Goal: Task Accomplishment & Management: Manage account settings

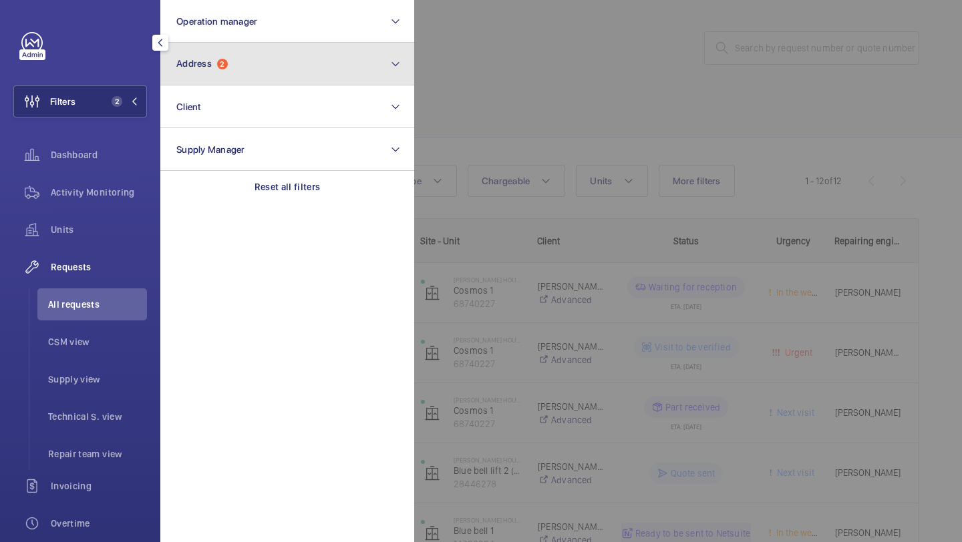
click at [191, 67] on span "Address" at bounding box center [193, 63] width 35 height 11
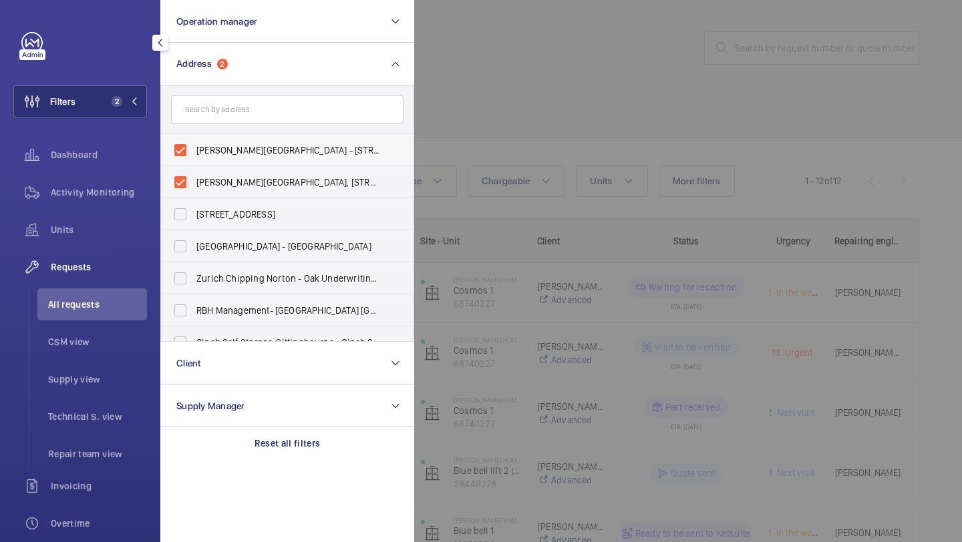
click at [211, 143] on label "[PERSON_NAME][GEOGRAPHIC_DATA] - [STREET_ADDRESS]" at bounding box center [277, 150] width 232 height 32
click at [194, 143] on input "[PERSON_NAME][GEOGRAPHIC_DATA] - [STREET_ADDRESS]" at bounding box center [180, 150] width 27 height 27
checkbox input "false"
click at [206, 185] on span "[PERSON_NAME][GEOGRAPHIC_DATA], [STREET_ADDRESS]" at bounding box center [288, 182] width 184 height 13
click at [194, 185] on input "[PERSON_NAME][GEOGRAPHIC_DATA], [STREET_ADDRESS]" at bounding box center [180, 182] width 27 height 27
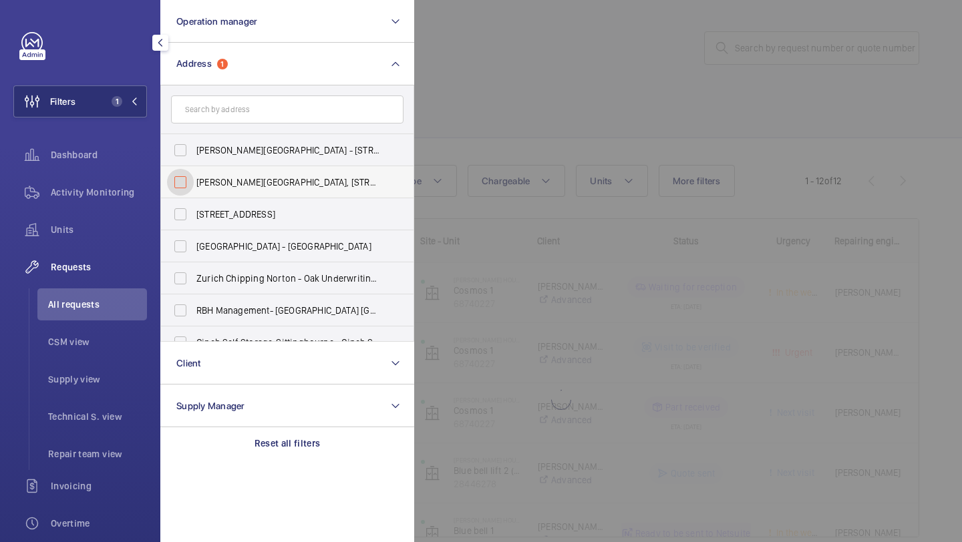
checkbox input "false"
click at [487, 61] on div at bounding box center [895, 271] width 962 height 542
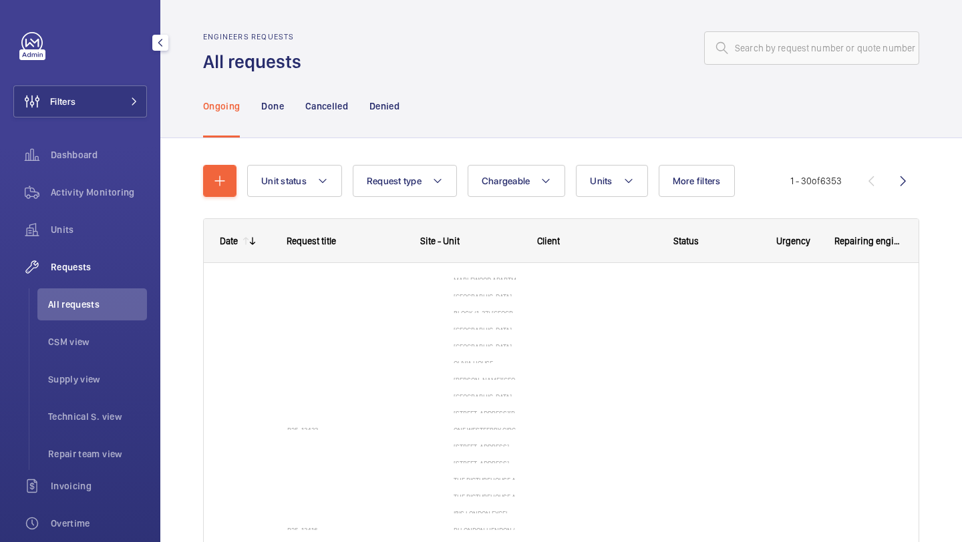
click at [120, 81] on div "Filters Dashboard Activity Monitoring Units Requests All requests CSM view Supp…" at bounding box center [80, 363] width 134 height 662
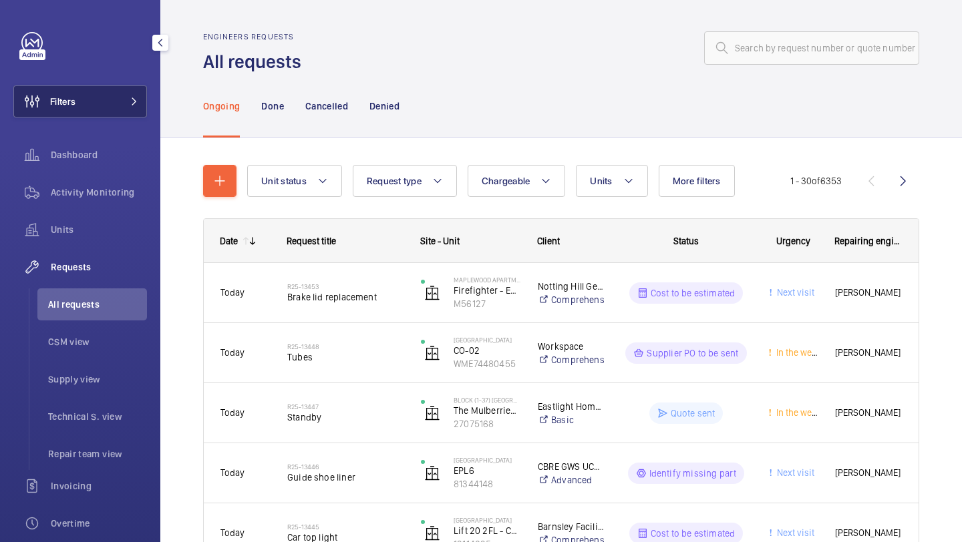
click at [118, 88] on button "Filters" at bounding box center [80, 101] width 134 height 32
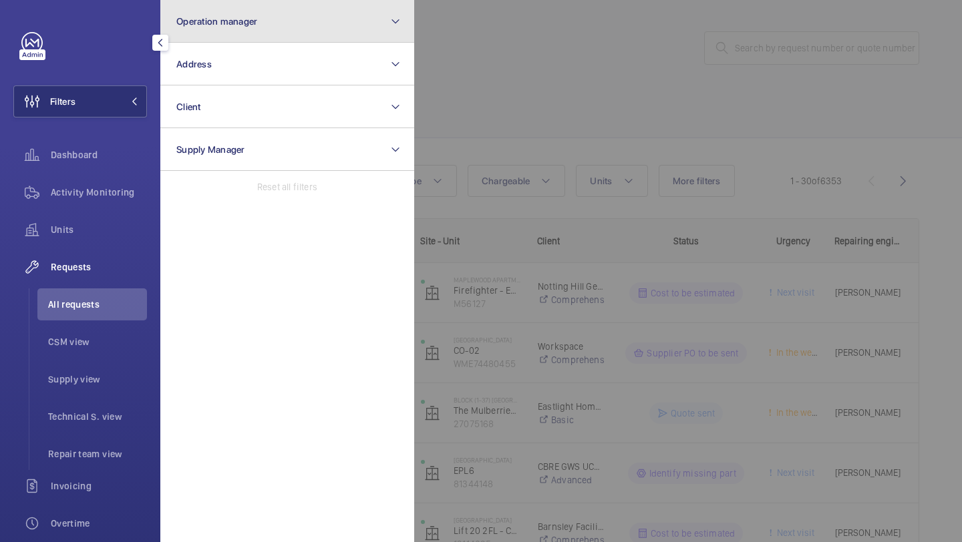
click at [224, 37] on button "Operation manager" at bounding box center [287, 21] width 254 height 43
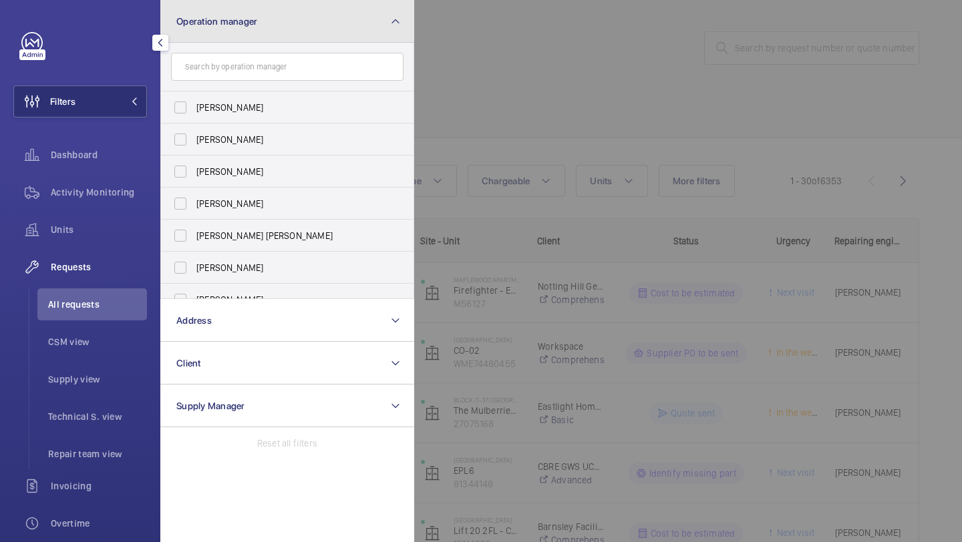
click at [225, 37] on button "Operation manager" at bounding box center [287, 21] width 254 height 43
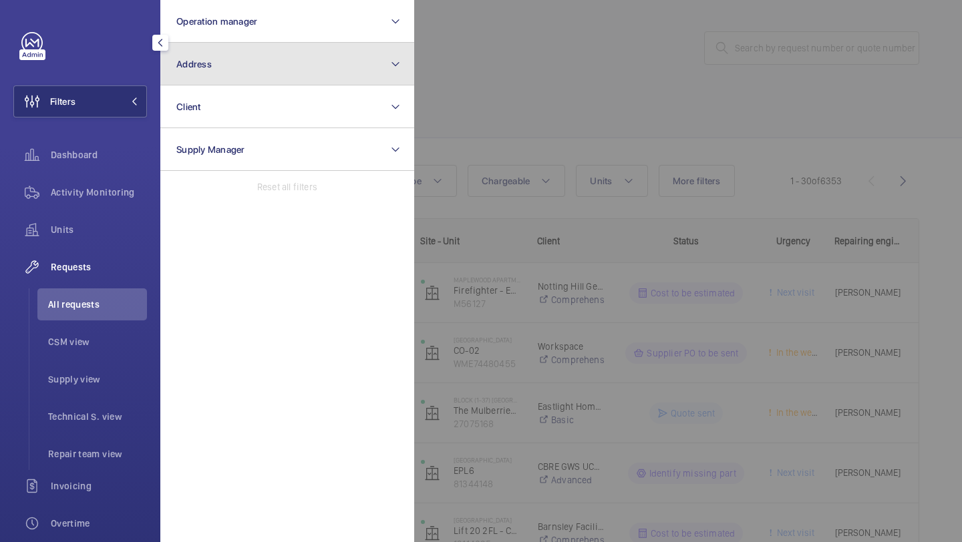
click at [221, 55] on button "Address" at bounding box center [287, 64] width 254 height 43
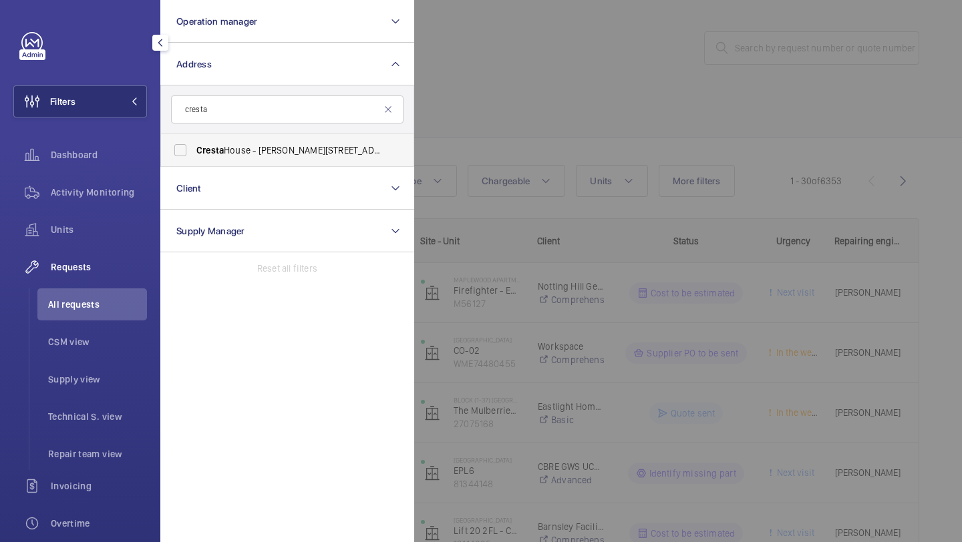
type input "cresta"
click at [206, 148] on span "Cresta" at bounding box center [209, 150] width 27 height 11
click at [194, 148] on input "[GEOGRAPHIC_DATA][PERSON_NAME][STREET_ADDRESS]" at bounding box center [180, 150] width 27 height 27
checkbox input "true"
click at [561, 87] on div at bounding box center [895, 271] width 962 height 542
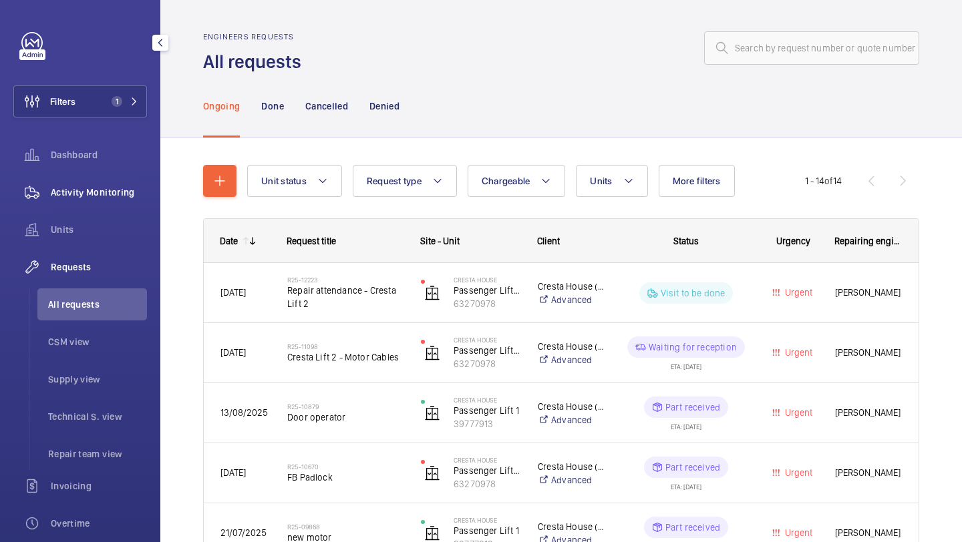
click at [95, 204] on div "Activity Monitoring" at bounding box center [80, 192] width 134 height 32
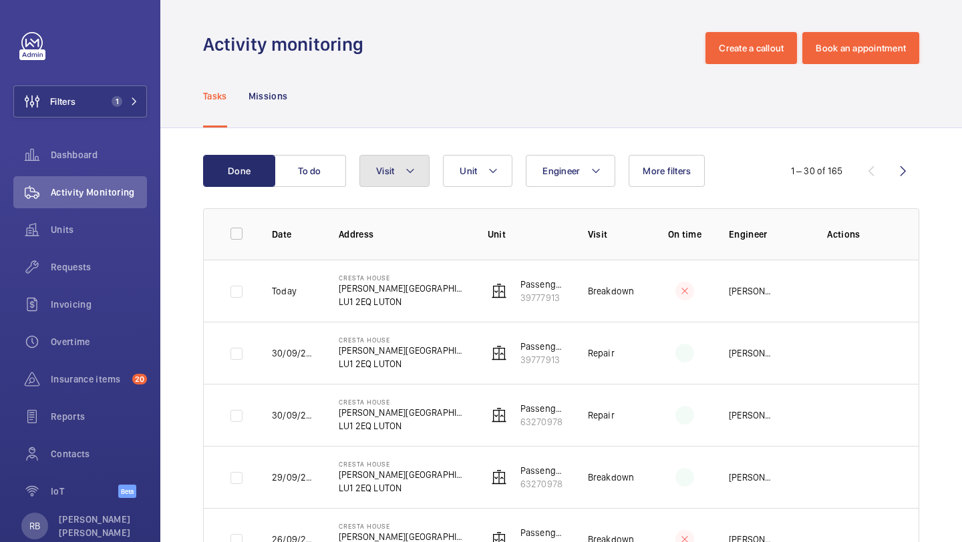
click at [416, 178] on button "Visit" at bounding box center [394, 171] width 70 height 32
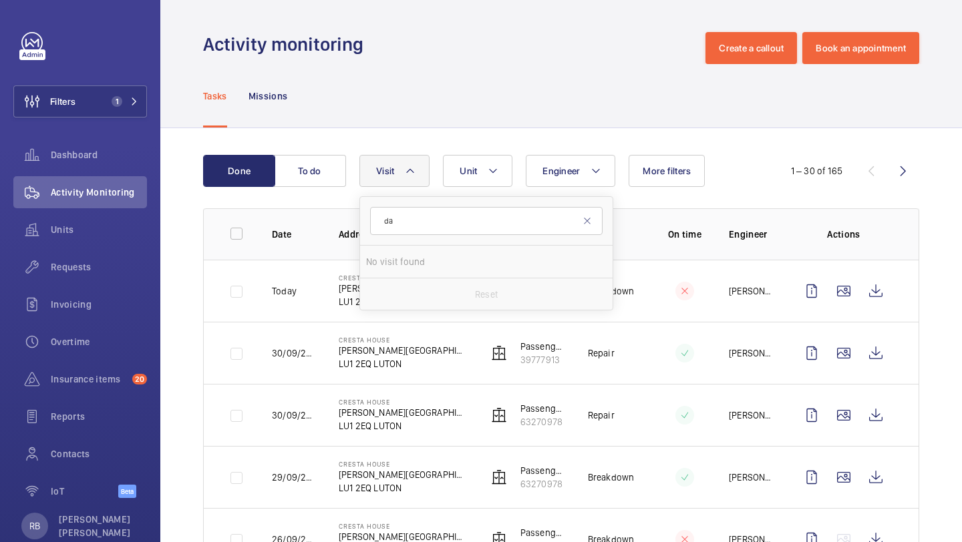
type input "d"
type input "repair"
click at [423, 265] on span "Repair" at bounding box center [487, 261] width 184 height 13
click at [393, 265] on input "Repair" at bounding box center [379, 261] width 27 height 27
checkbox input "true"
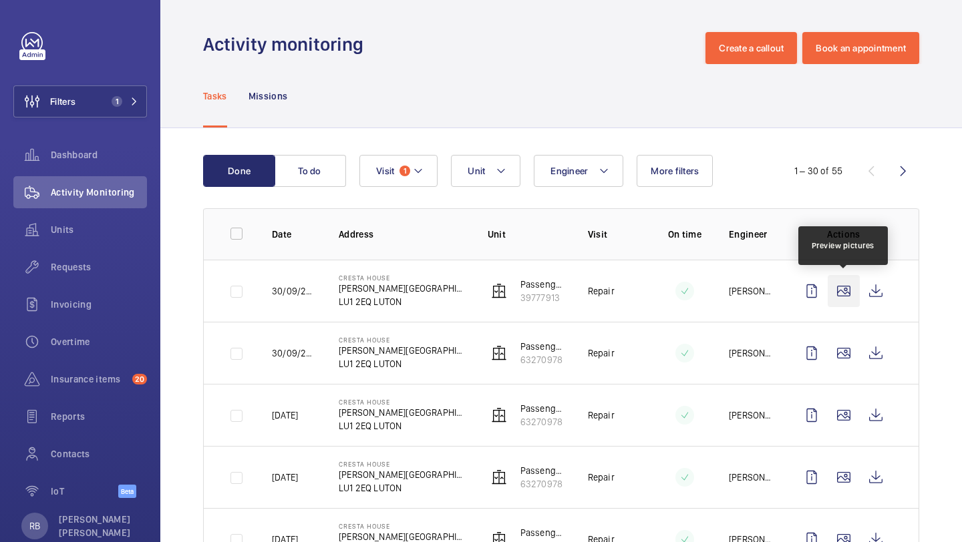
click at [845, 288] on wm-front-icon-button at bounding box center [843, 291] width 32 height 32
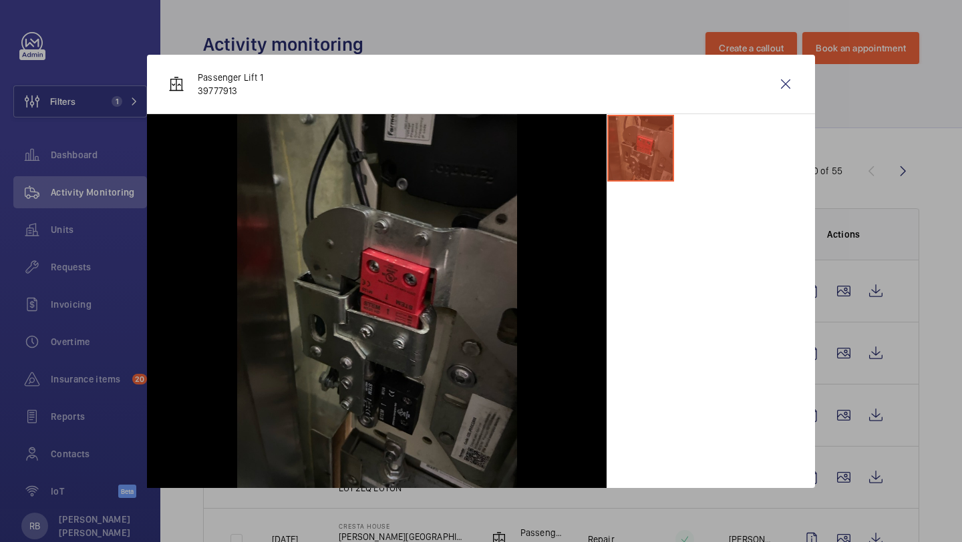
click at [769, 85] on div "Passenger Lift 1 39777913" at bounding box center [481, 84] width 668 height 59
click at [783, 77] on wm-front-icon-button at bounding box center [785, 84] width 32 height 32
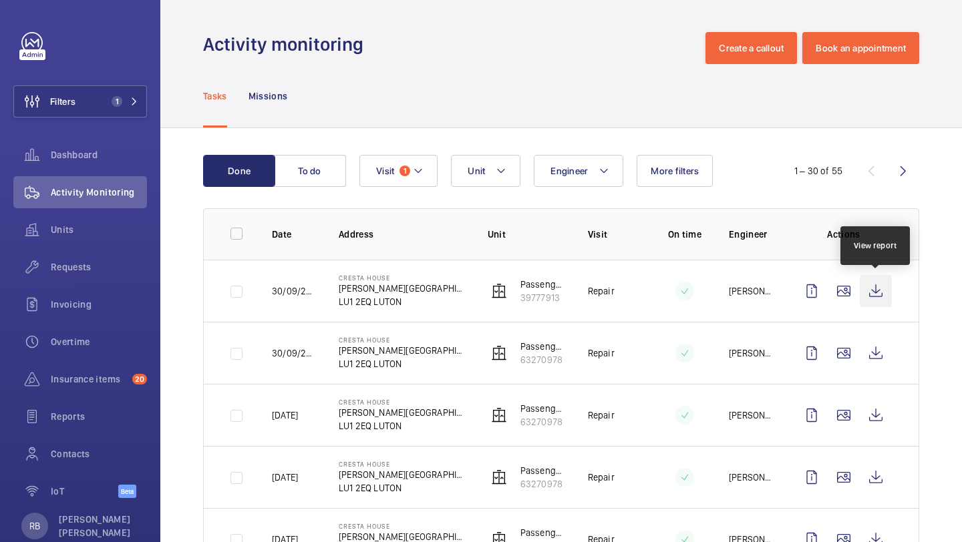
click at [870, 280] on wm-front-icon-button at bounding box center [875, 291] width 32 height 32
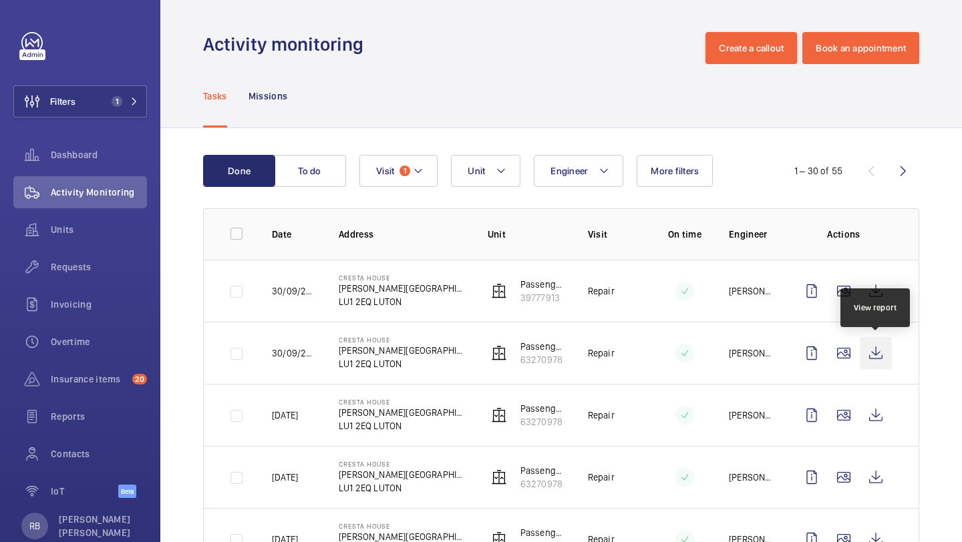
click at [876, 360] on wm-front-icon-button at bounding box center [875, 353] width 32 height 32
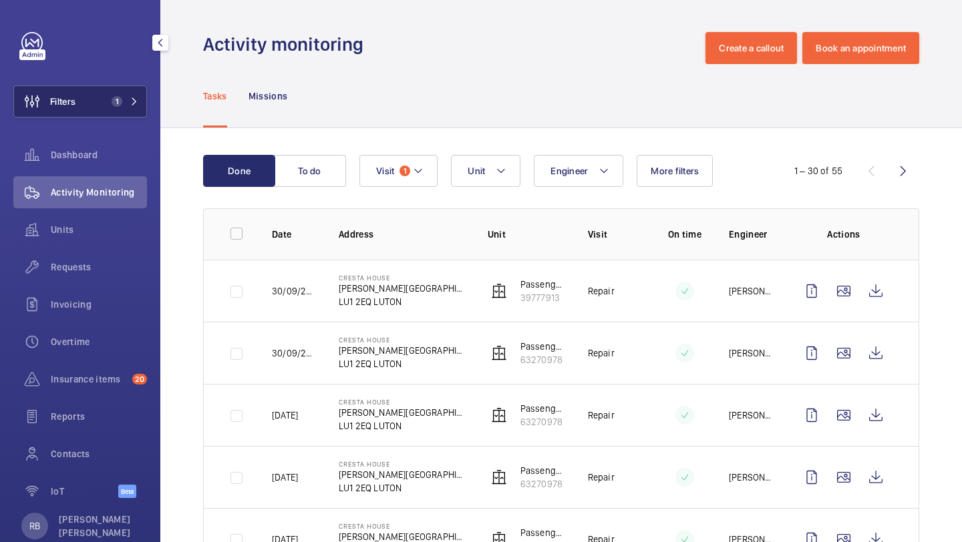
click at [118, 114] on button "Filters 1" at bounding box center [80, 101] width 134 height 32
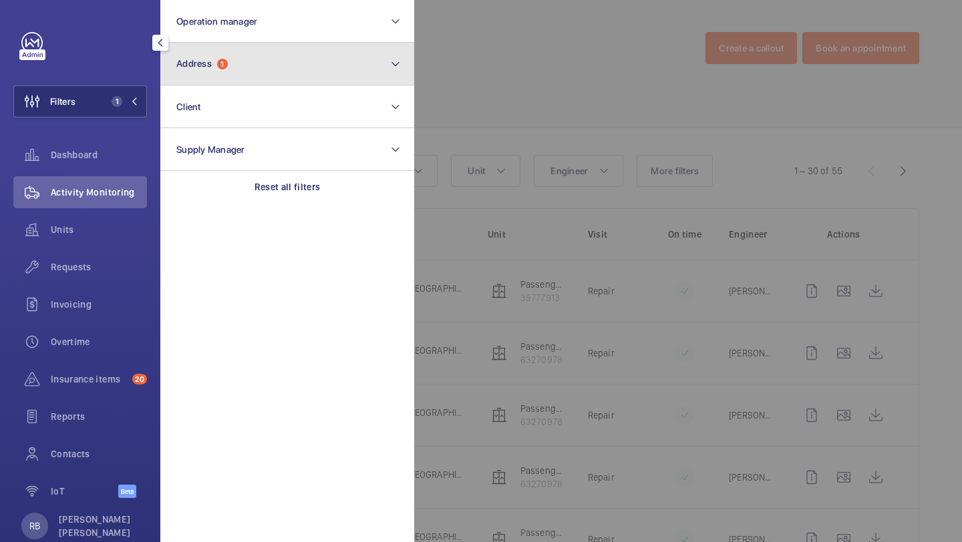
click at [231, 63] on button "Address 1" at bounding box center [287, 64] width 254 height 43
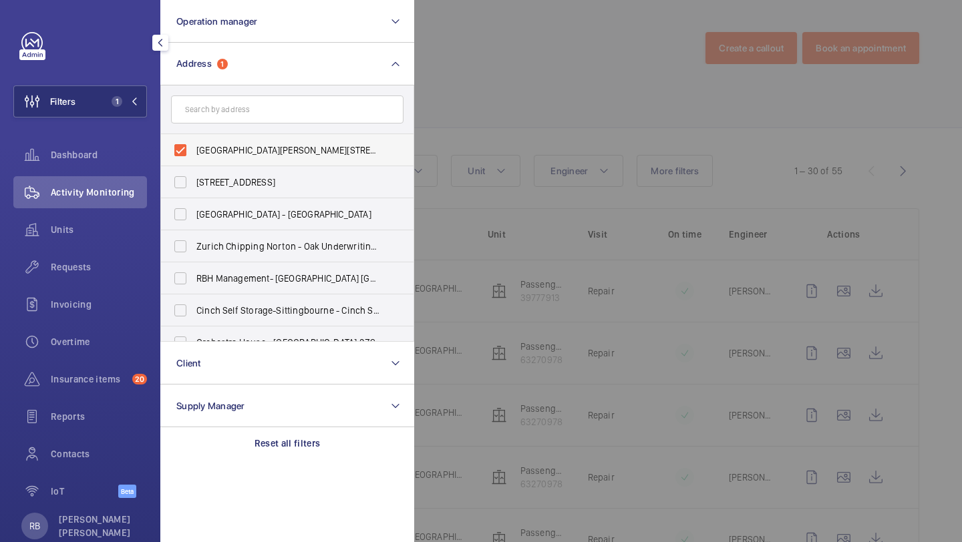
click at [218, 141] on label "[GEOGRAPHIC_DATA][PERSON_NAME][STREET_ADDRESS]" at bounding box center [277, 150] width 232 height 32
click at [194, 141] on input "[GEOGRAPHIC_DATA][PERSON_NAME][STREET_ADDRESS]" at bounding box center [180, 150] width 27 height 27
checkbox input "false"
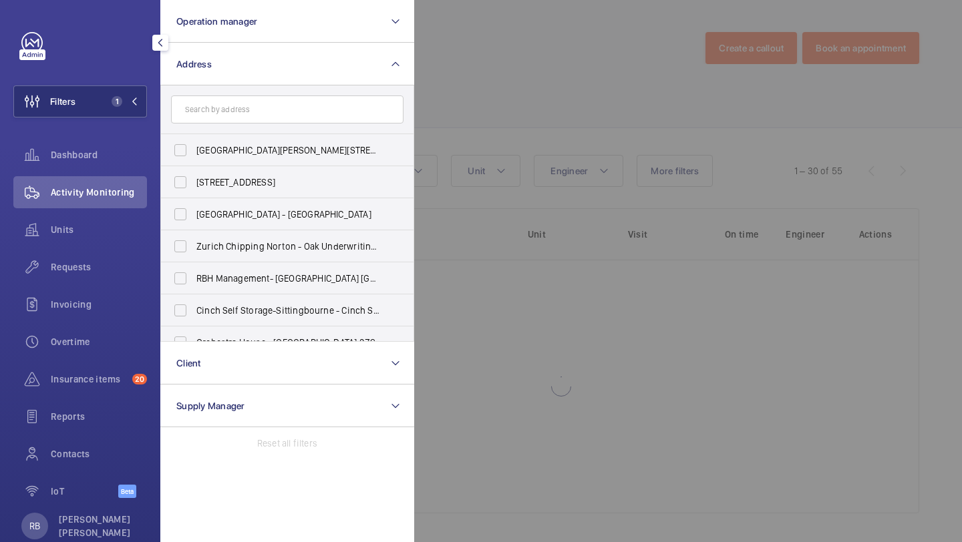
click at [550, 70] on div at bounding box center [895, 271] width 962 height 542
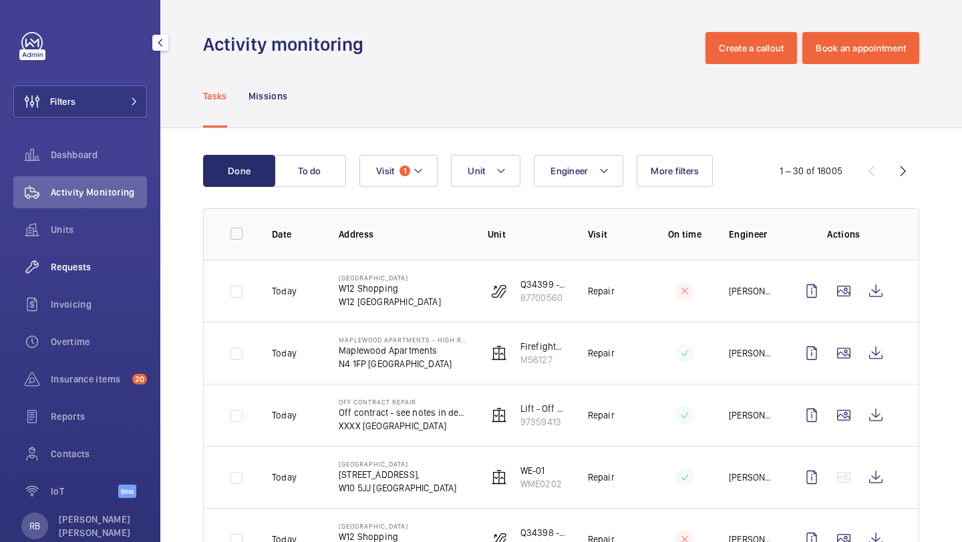
click at [99, 273] on span "Requests" at bounding box center [99, 266] width 96 height 13
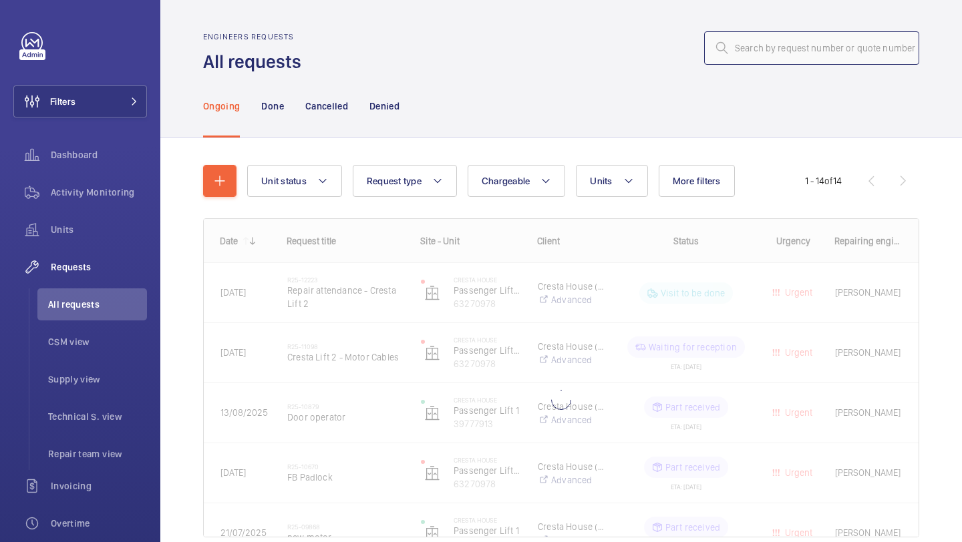
click at [772, 47] on input "text" at bounding box center [811, 47] width 215 height 33
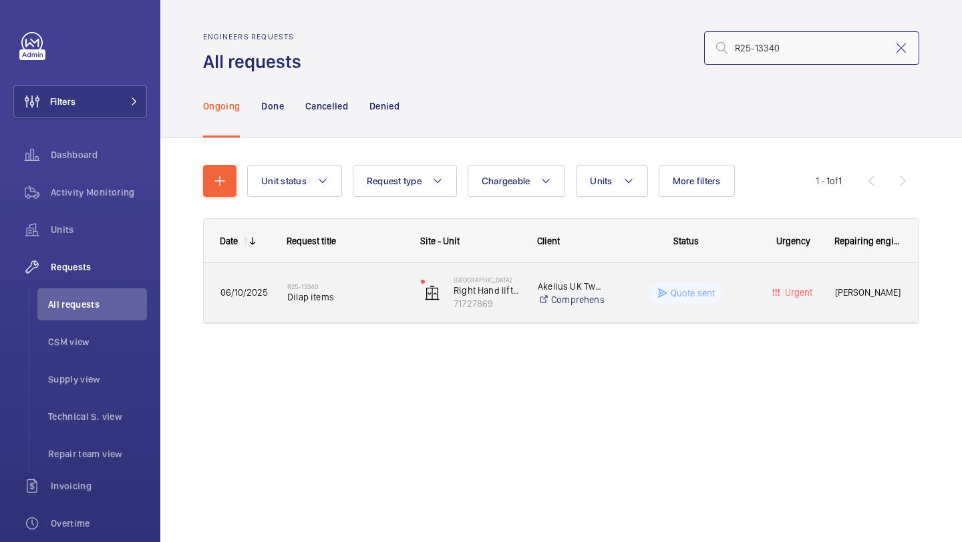
type input "R25-13340"
click at [389, 298] on span "Dilap items" at bounding box center [345, 296] width 116 height 13
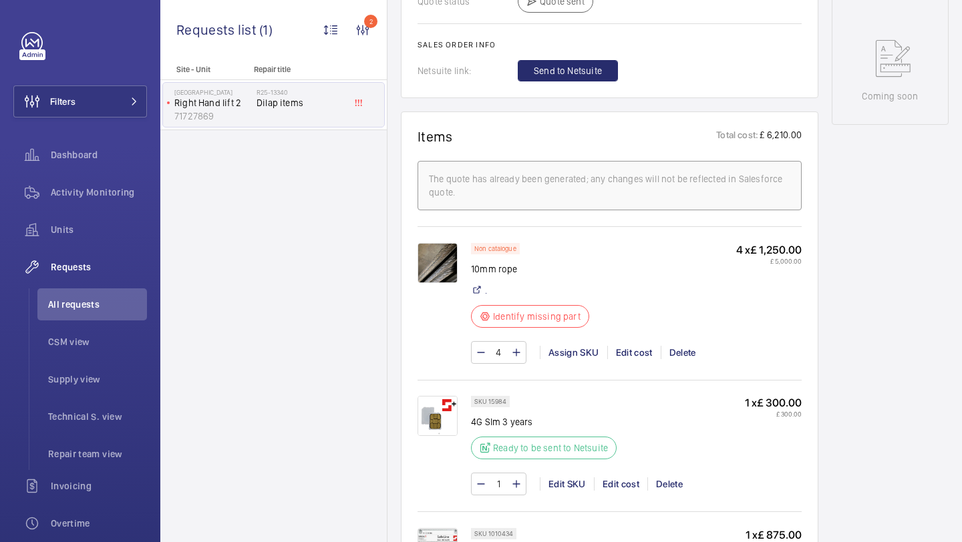
scroll to position [502, 0]
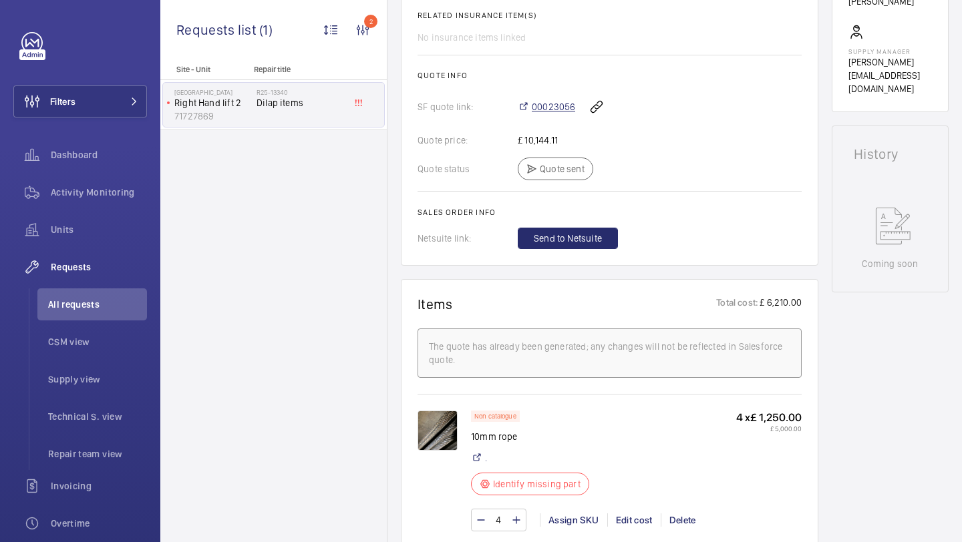
click at [552, 112] on span "00023056" at bounding box center [553, 106] width 43 height 13
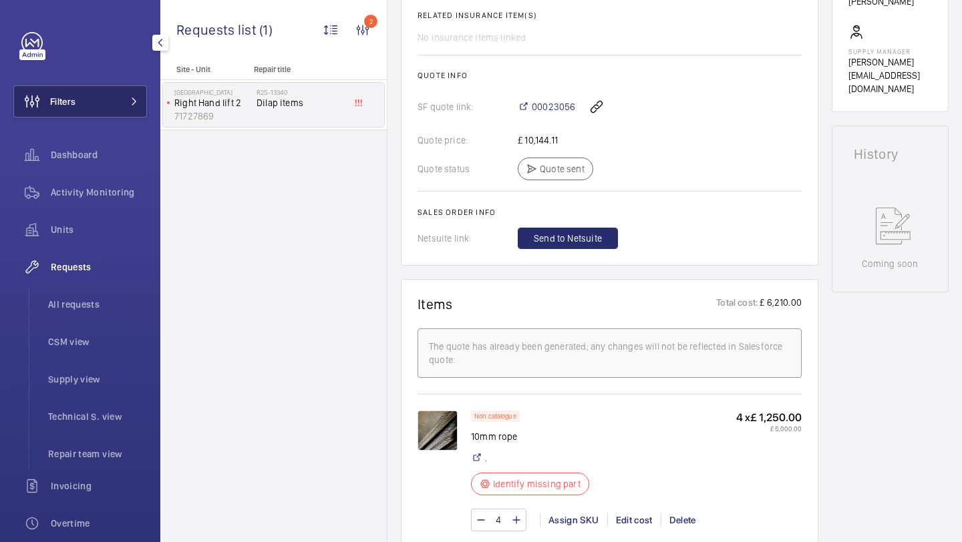
click at [123, 108] on button "Filters" at bounding box center [80, 101] width 134 height 32
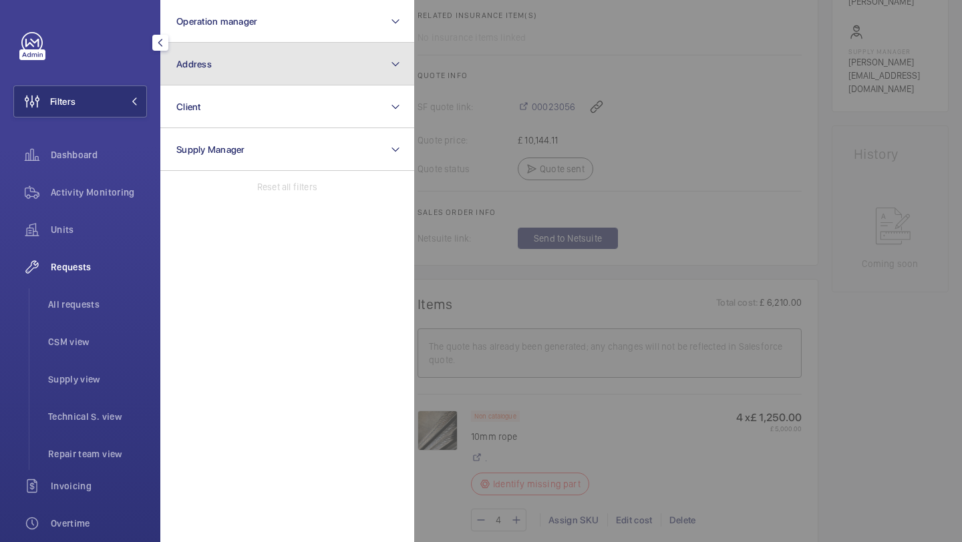
click at [209, 75] on button "Address" at bounding box center [287, 64] width 254 height 43
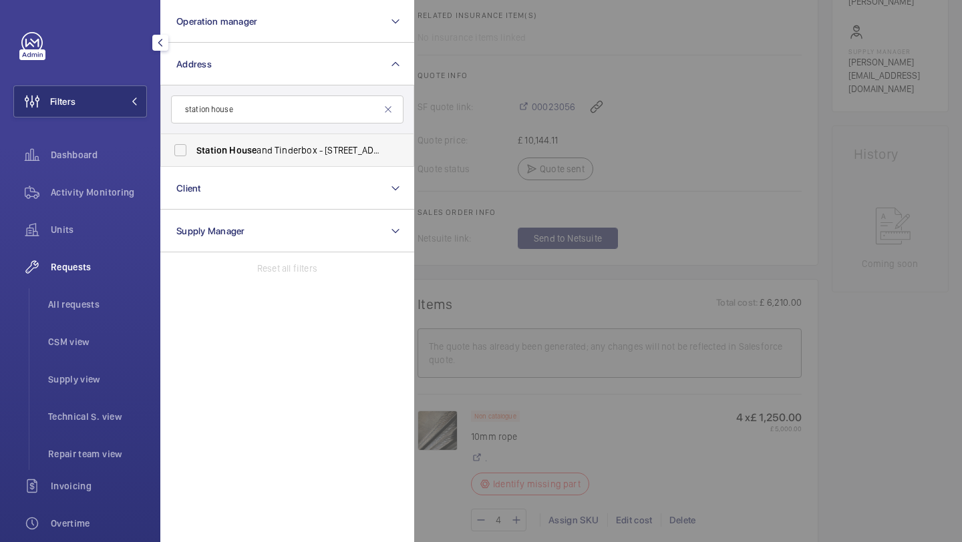
type input "station house"
click at [196, 142] on label "Station House and Tinderbox - 2 [PERSON_NAME][GEOGRAPHIC_DATA]" at bounding box center [277, 150] width 232 height 32
click at [194, 142] on input "Station House and Tinderbox - 2 [PERSON_NAME][GEOGRAPHIC_DATA]" at bounding box center [180, 150] width 27 height 27
checkbox input "true"
click at [708, 104] on div at bounding box center [895, 271] width 962 height 542
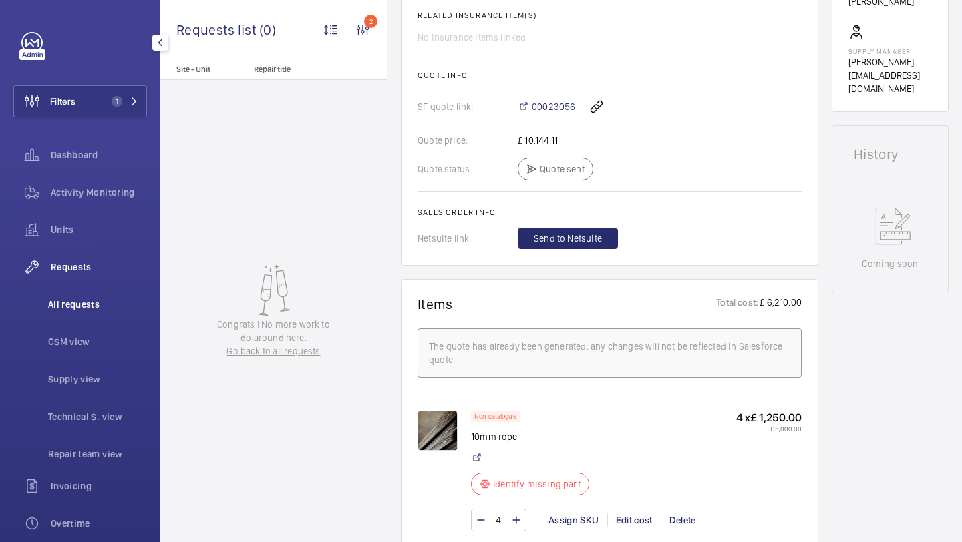
click at [101, 315] on li "All requests" at bounding box center [92, 304] width 110 height 32
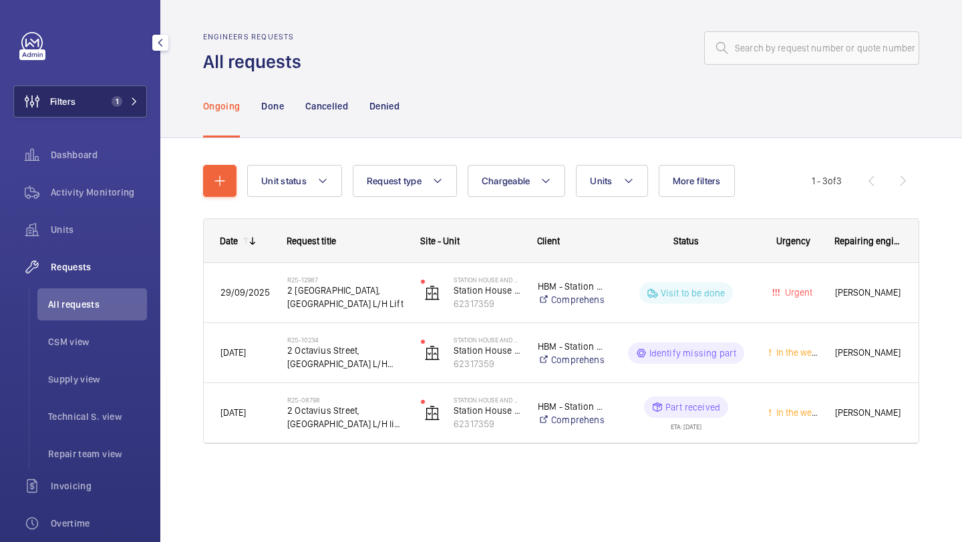
click at [126, 100] on span "1" at bounding box center [122, 101] width 32 height 11
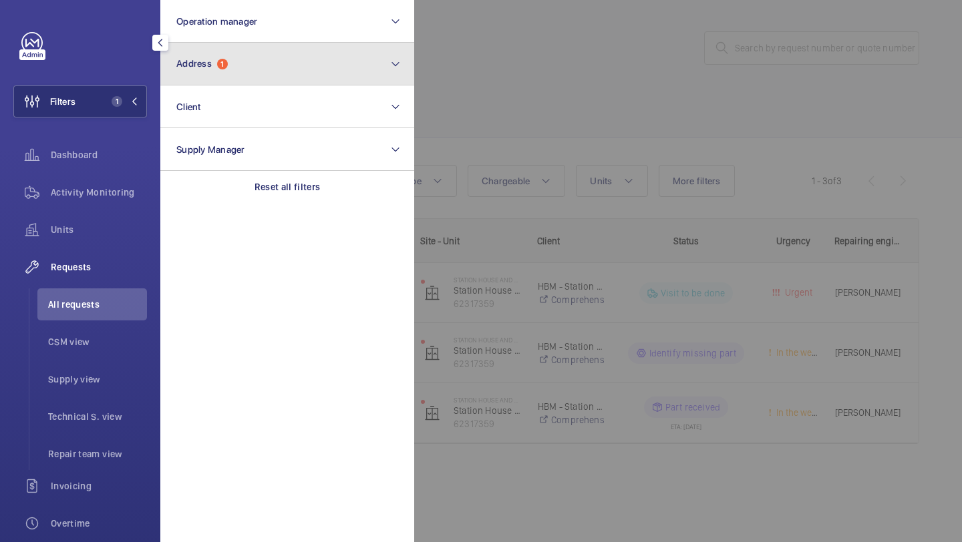
click at [238, 71] on button "Address 1" at bounding box center [287, 64] width 254 height 43
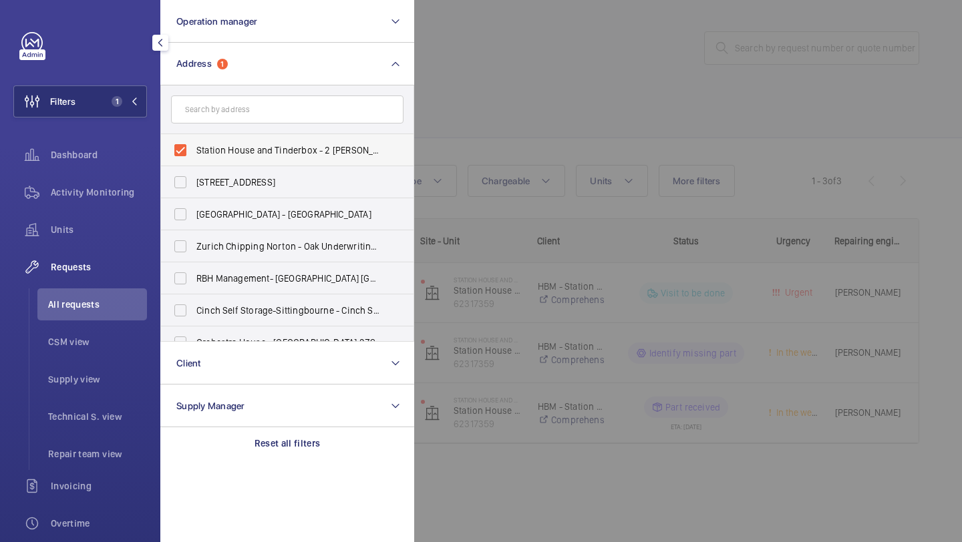
click at [232, 149] on span "Station House and Tinderbox - 2 [PERSON_NAME][GEOGRAPHIC_DATA]" at bounding box center [288, 150] width 184 height 13
click at [194, 149] on input "Station House and Tinderbox - 2 [PERSON_NAME][GEOGRAPHIC_DATA]" at bounding box center [180, 150] width 27 height 27
checkbox input "false"
click at [785, 21] on div at bounding box center [895, 271] width 962 height 542
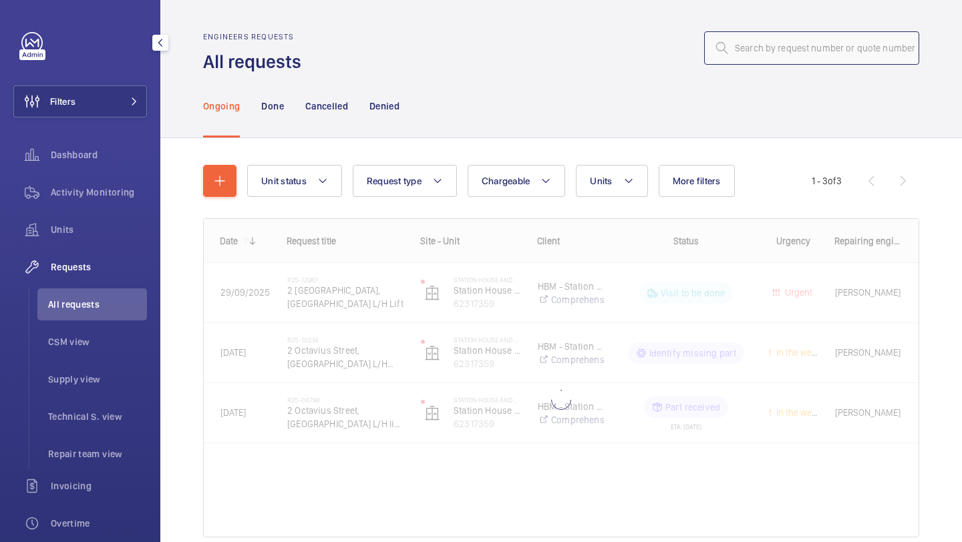
click at [775, 39] on input "text" at bounding box center [811, 47] width 215 height 33
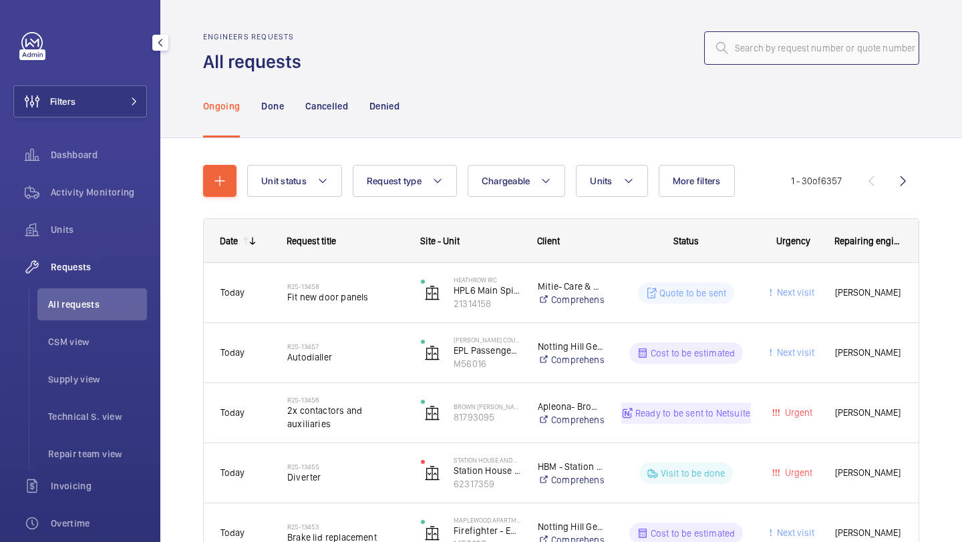
paste input "R25-11344"
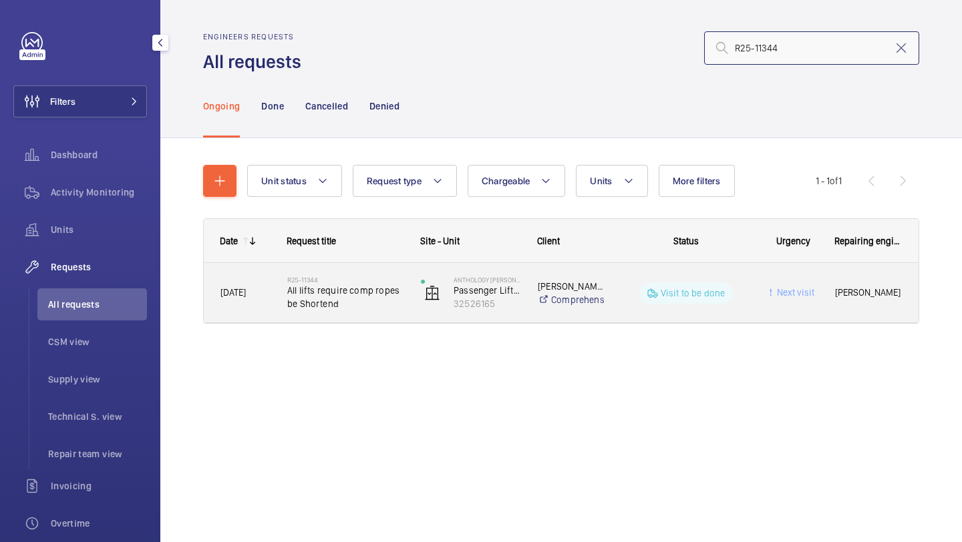
type input "R25-11344"
click at [385, 294] on span "All lifts require comp ropes be Shortend" at bounding box center [345, 297] width 116 height 27
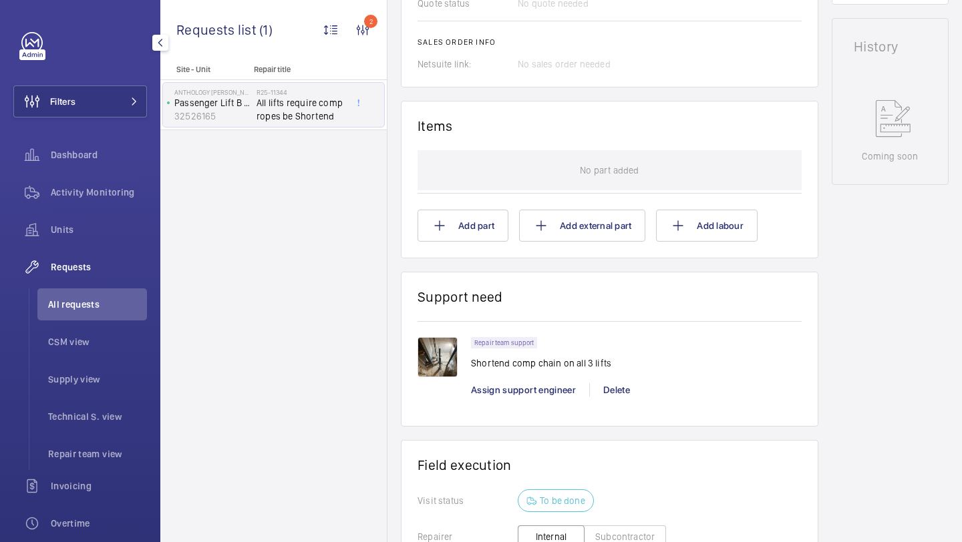
scroll to position [657, 0]
click at [433, 359] on img at bounding box center [437, 358] width 40 height 40
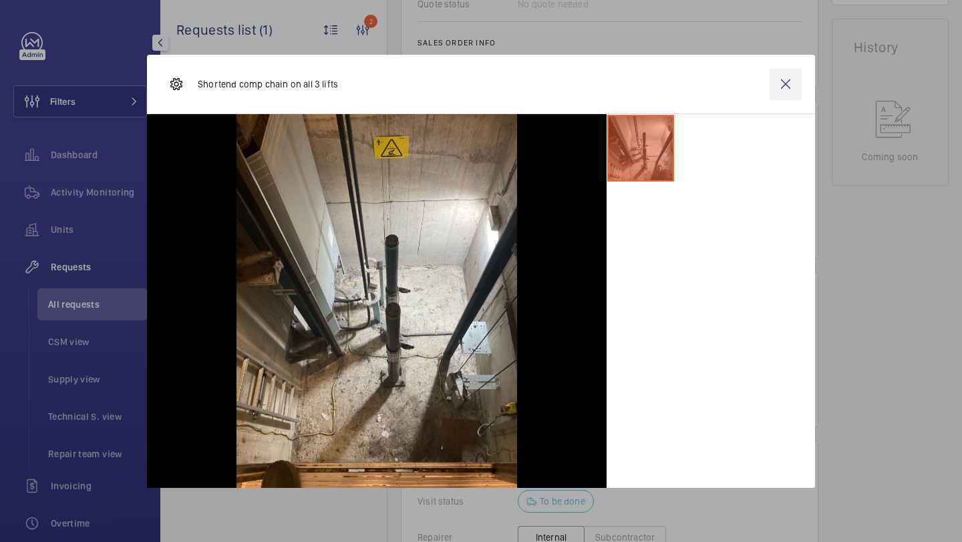
click at [786, 74] on wm-front-icon-button at bounding box center [785, 84] width 32 height 32
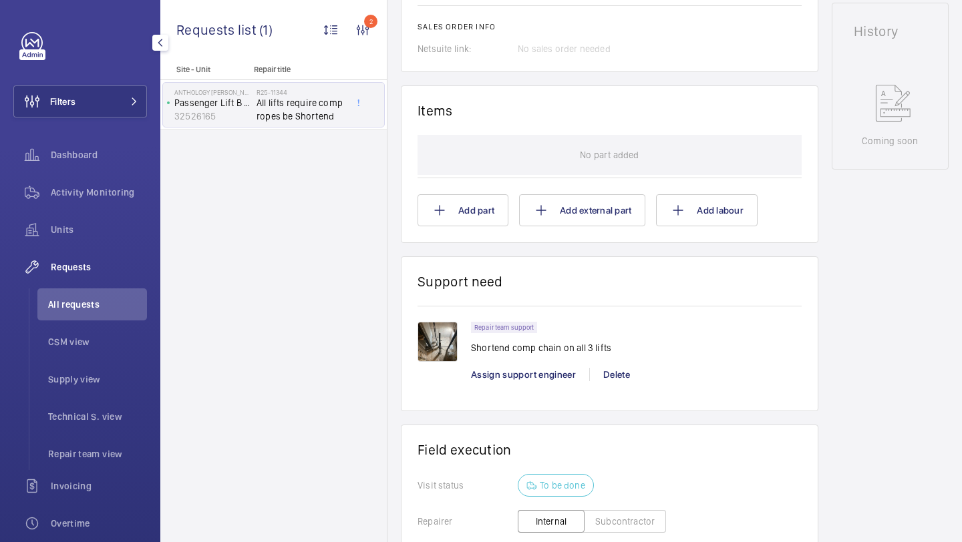
scroll to position [698, 0]
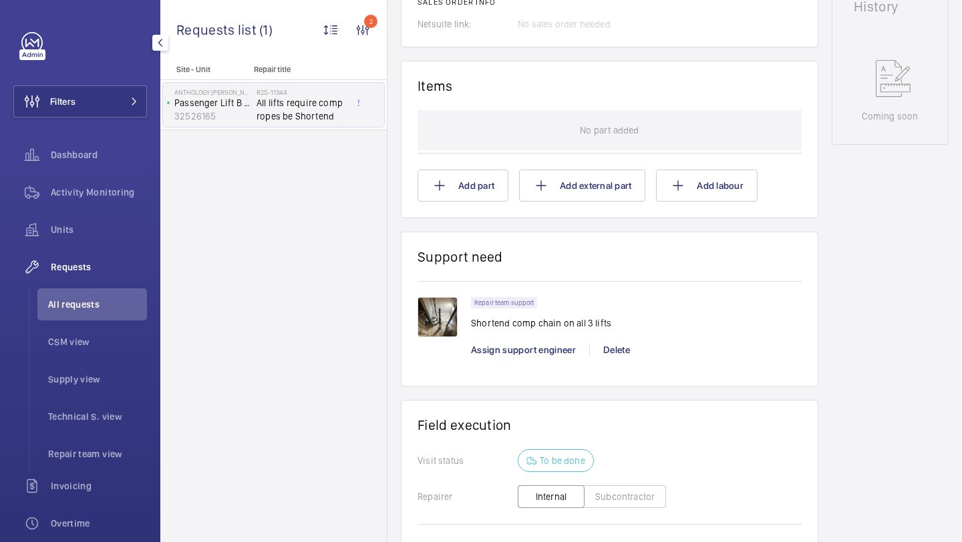
click at [445, 316] on img at bounding box center [437, 317] width 40 height 40
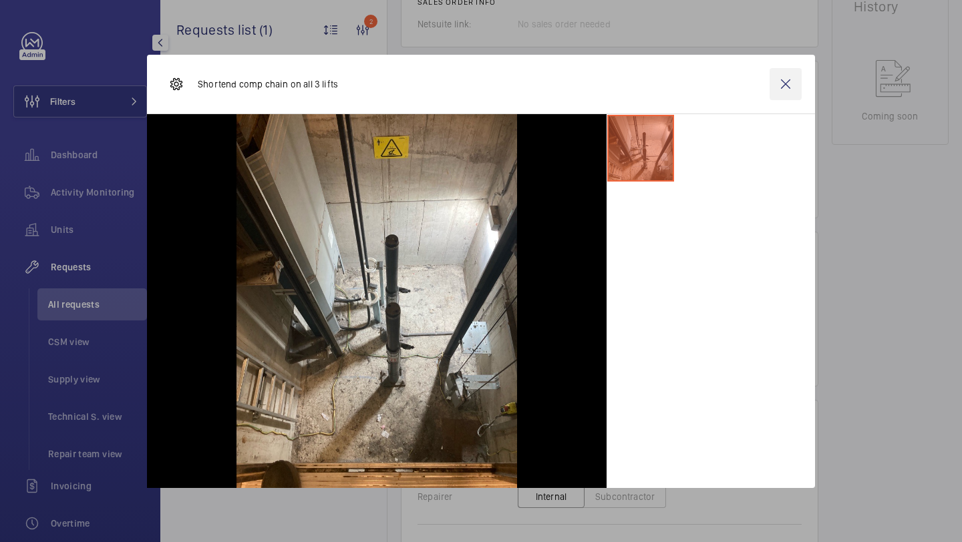
click at [785, 77] on wm-front-icon-button at bounding box center [785, 84] width 32 height 32
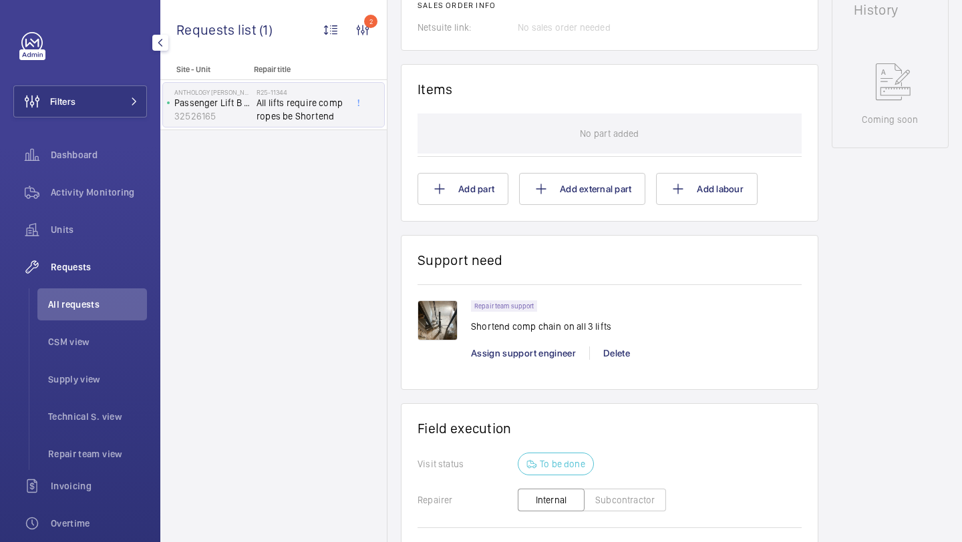
scroll to position [706, 0]
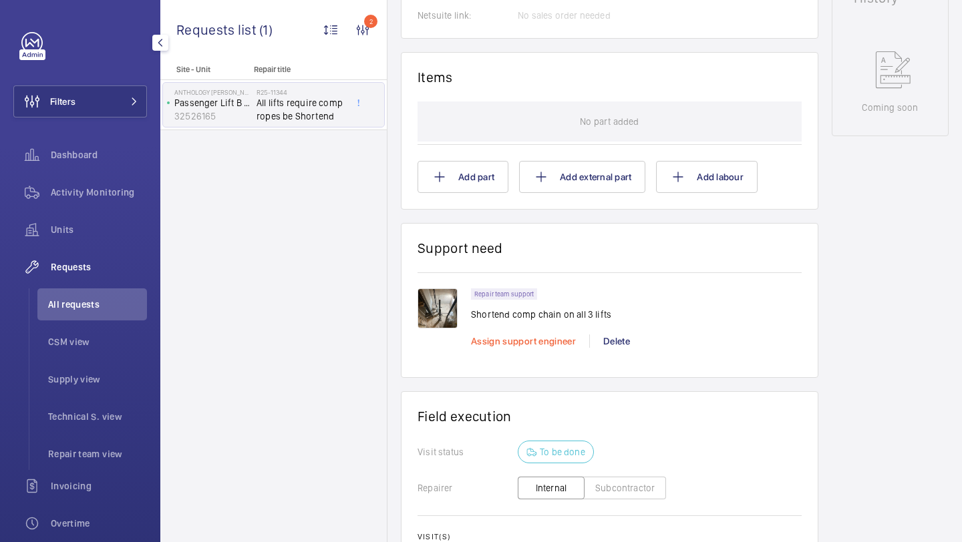
click at [531, 344] on span "Assign support engineer" at bounding box center [523, 341] width 105 height 11
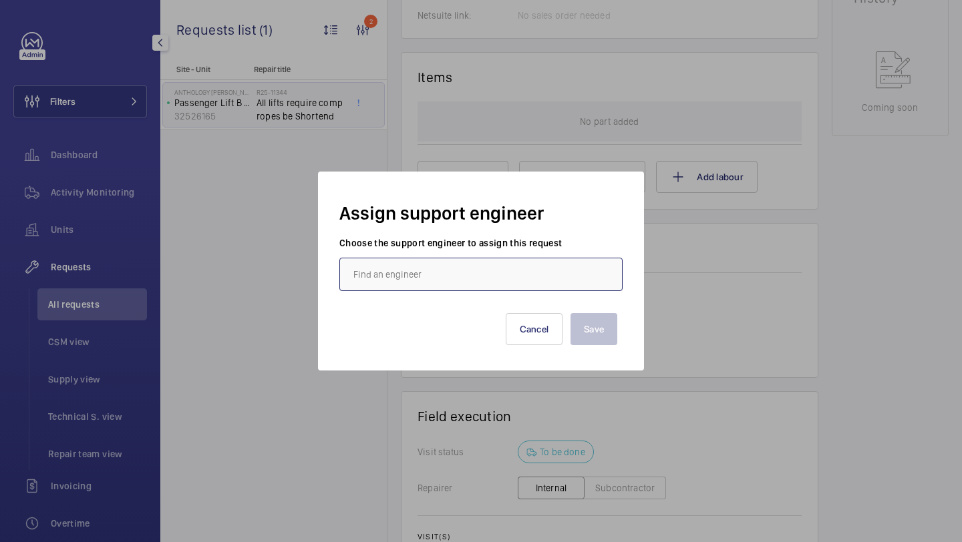
click at [477, 272] on input "text" at bounding box center [480, 274] width 283 height 33
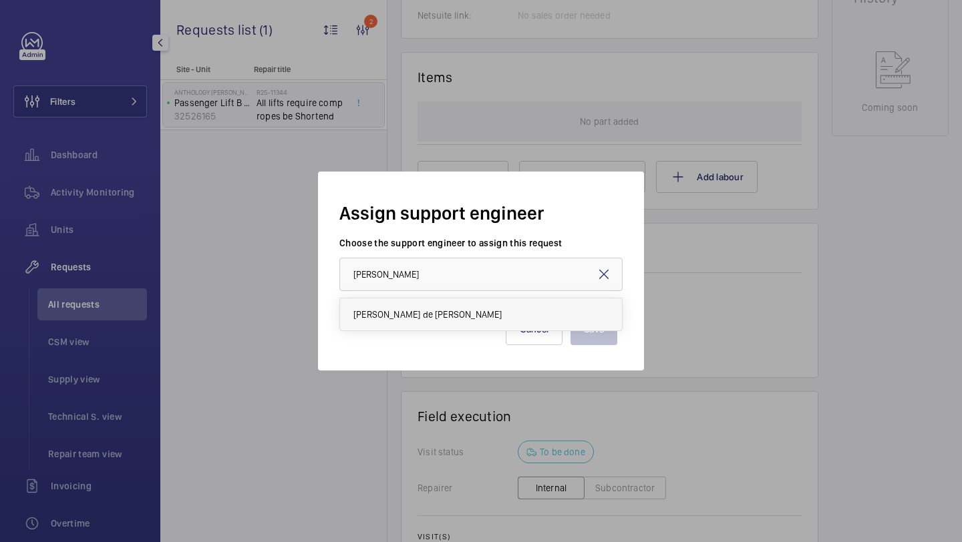
click at [452, 309] on span "[PERSON_NAME] de [PERSON_NAME]" at bounding box center [427, 314] width 148 height 13
type input "[PERSON_NAME] de [PERSON_NAME]"
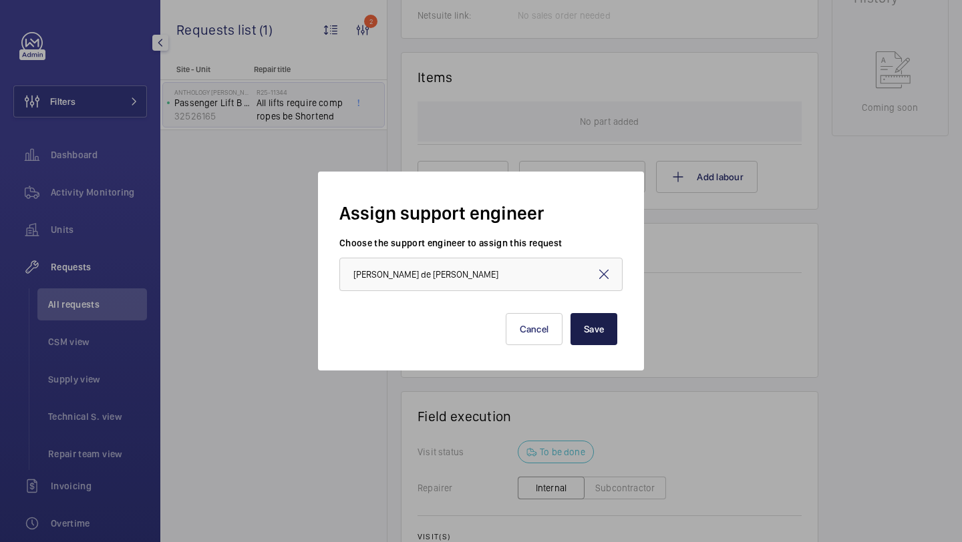
click at [582, 317] on button "Save" at bounding box center [593, 329] width 47 height 32
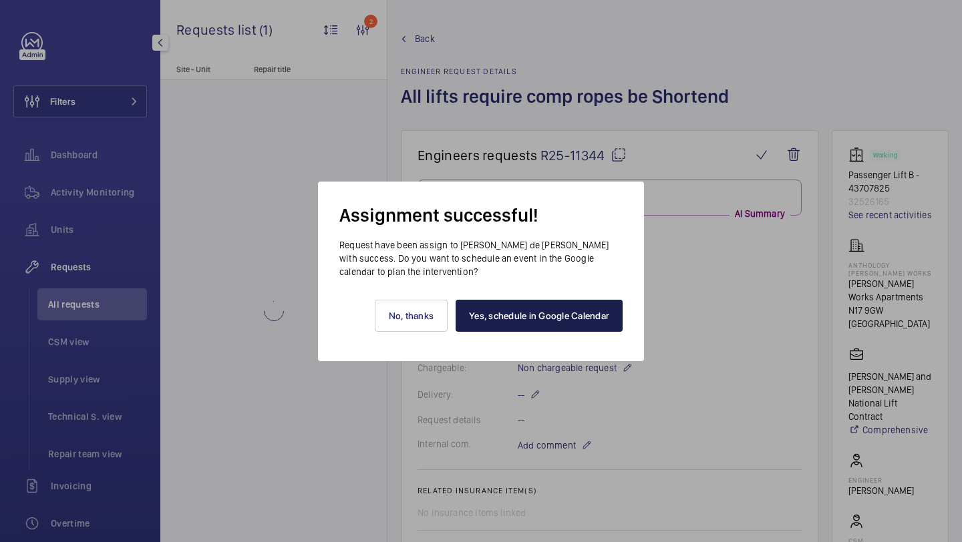
click at [513, 322] on link "Yes, schedule in Google Calendar" at bounding box center [538, 316] width 167 height 32
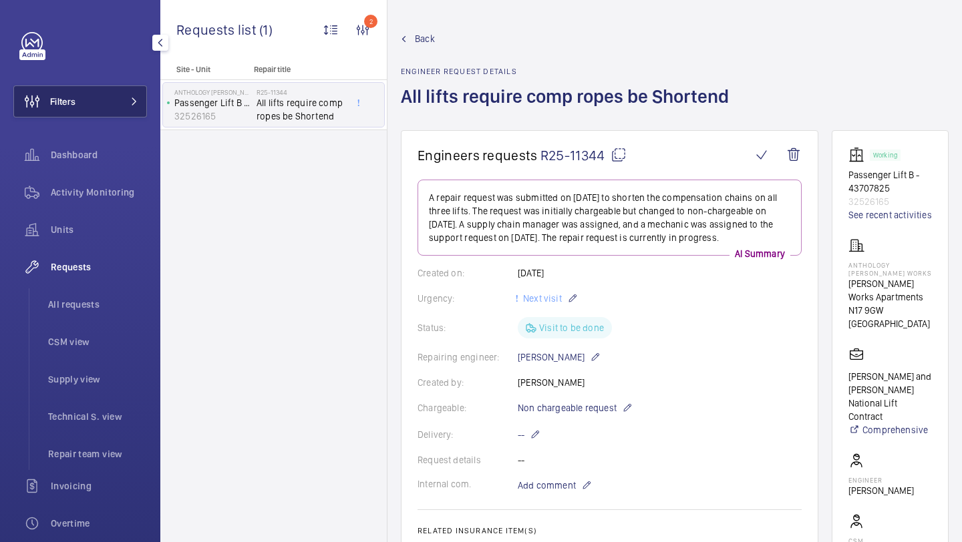
click at [136, 100] on mat-icon at bounding box center [134, 101] width 8 height 8
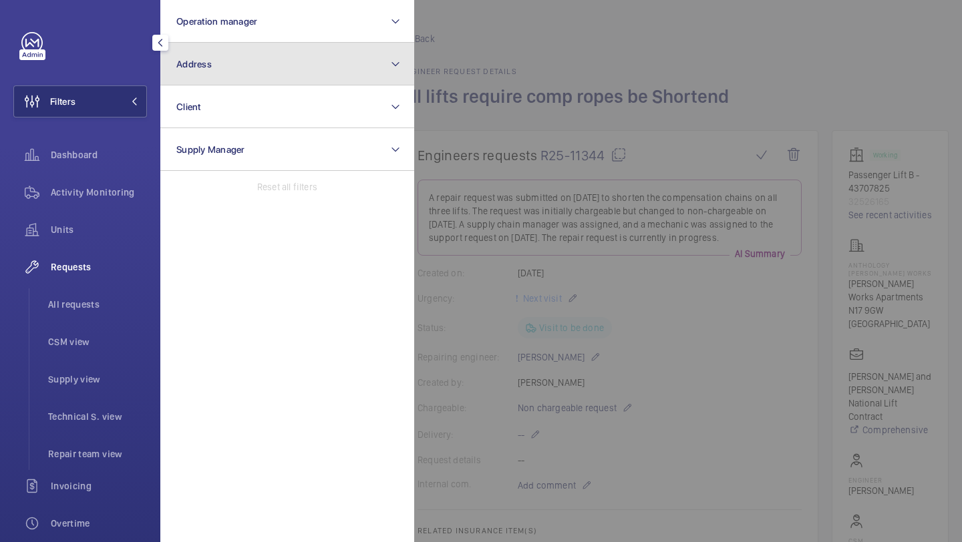
click at [198, 77] on button "Address" at bounding box center [287, 64] width 254 height 43
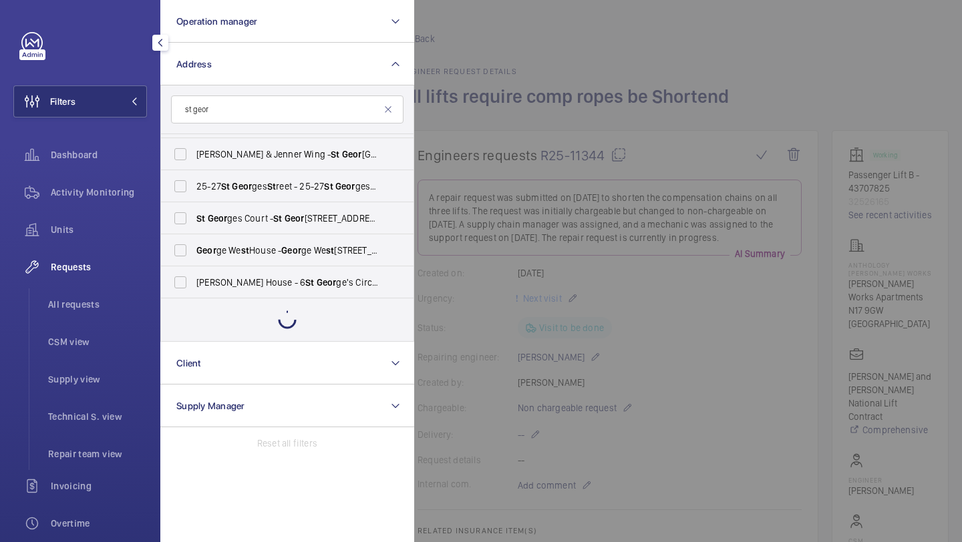
scroll to position [17, 0]
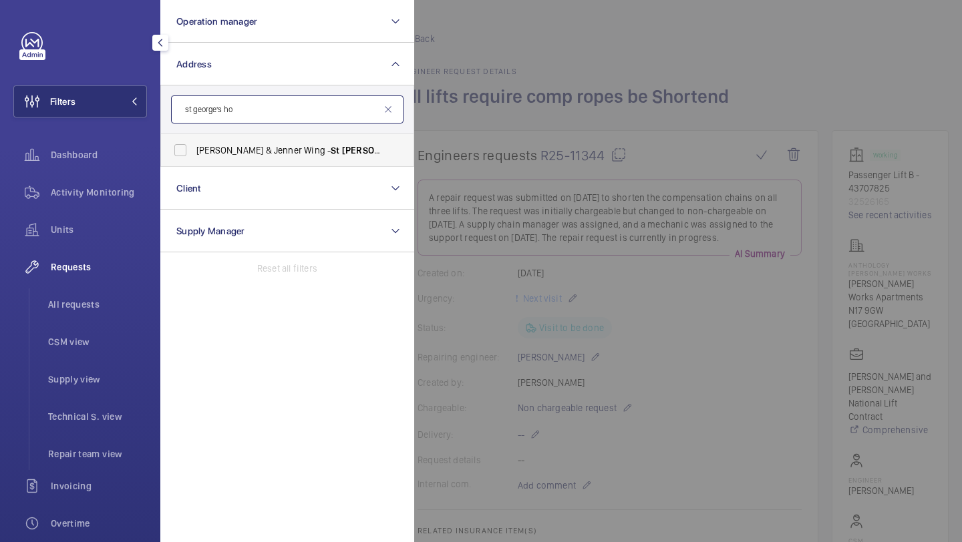
type input "st george's ho"
click at [245, 142] on label "[PERSON_NAME] & Jenner Wing - [GEOGRAPHIC_DATA], [GEOGRAPHIC_DATA]" at bounding box center [277, 150] width 232 height 32
click at [194, 142] on input "[PERSON_NAME] & Jenner Wing - [GEOGRAPHIC_DATA], [GEOGRAPHIC_DATA]" at bounding box center [180, 150] width 27 height 27
checkbox input "true"
click at [580, 65] on div at bounding box center [895, 271] width 962 height 542
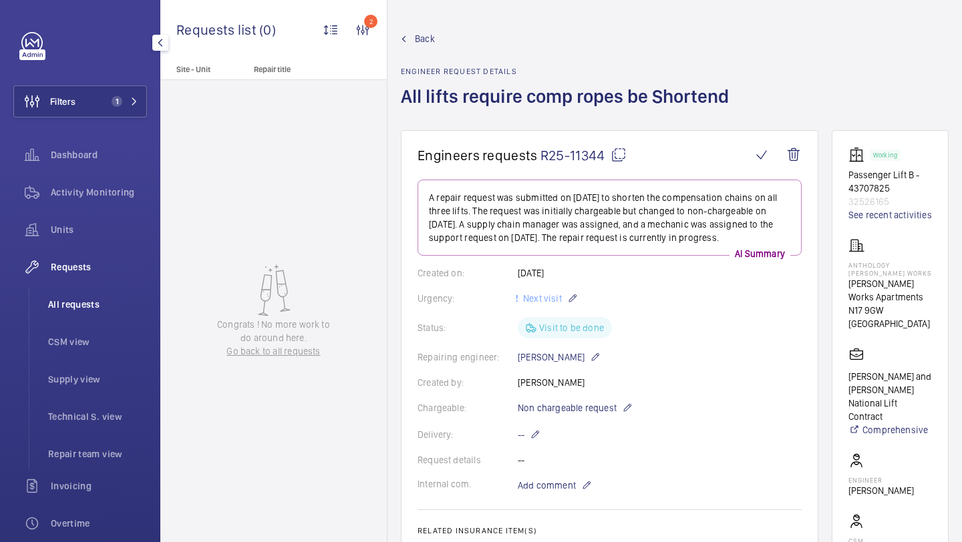
click at [81, 296] on li "All requests" at bounding box center [92, 304] width 110 height 32
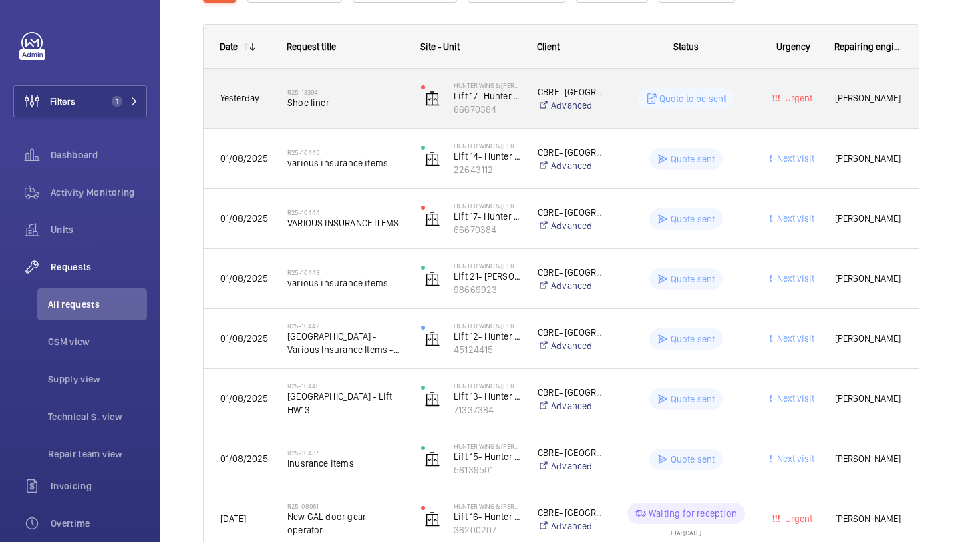
scroll to position [228, 0]
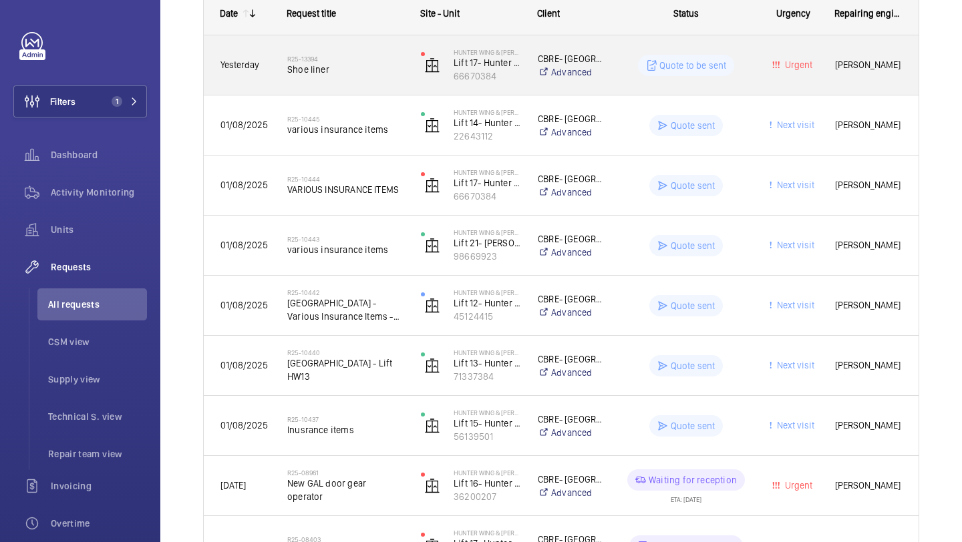
click at [375, 63] on span "Shoe liner" at bounding box center [345, 69] width 116 height 13
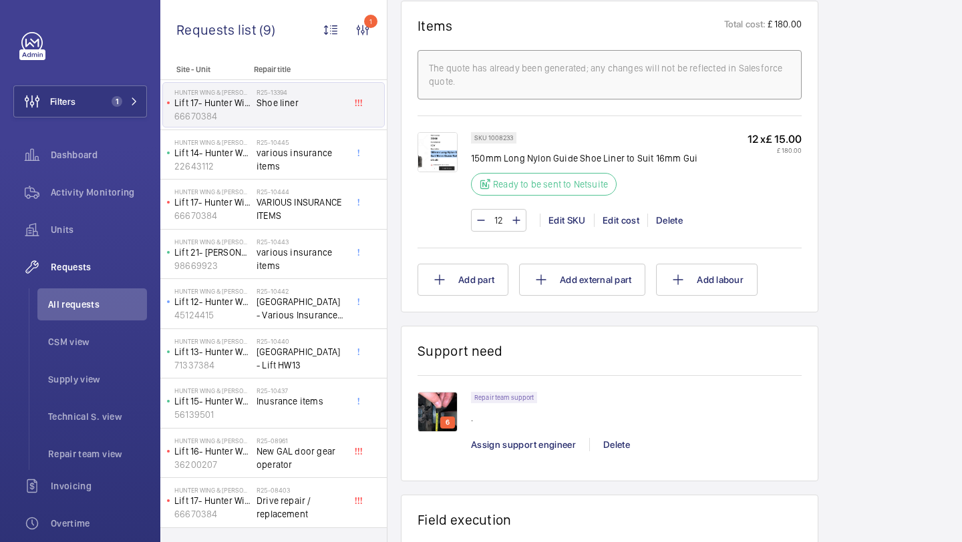
scroll to position [839, 0]
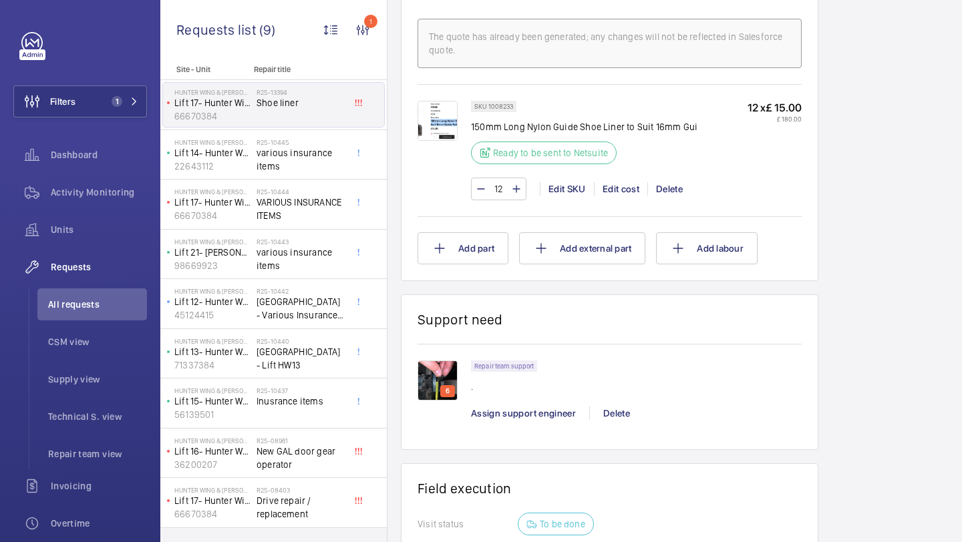
click at [440, 119] on img at bounding box center [437, 121] width 40 height 40
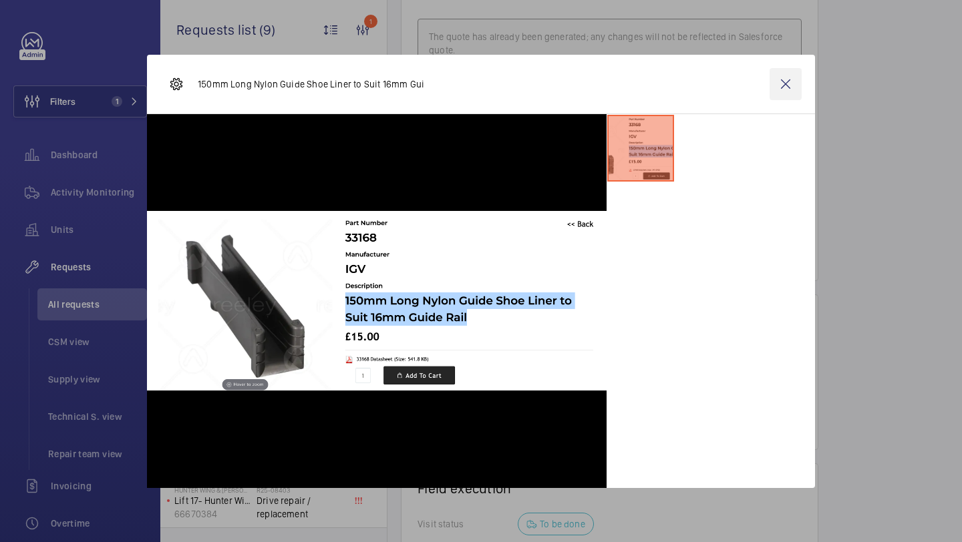
click at [784, 85] on wm-front-icon-button at bounding box center [785, 84] width 32 height 32
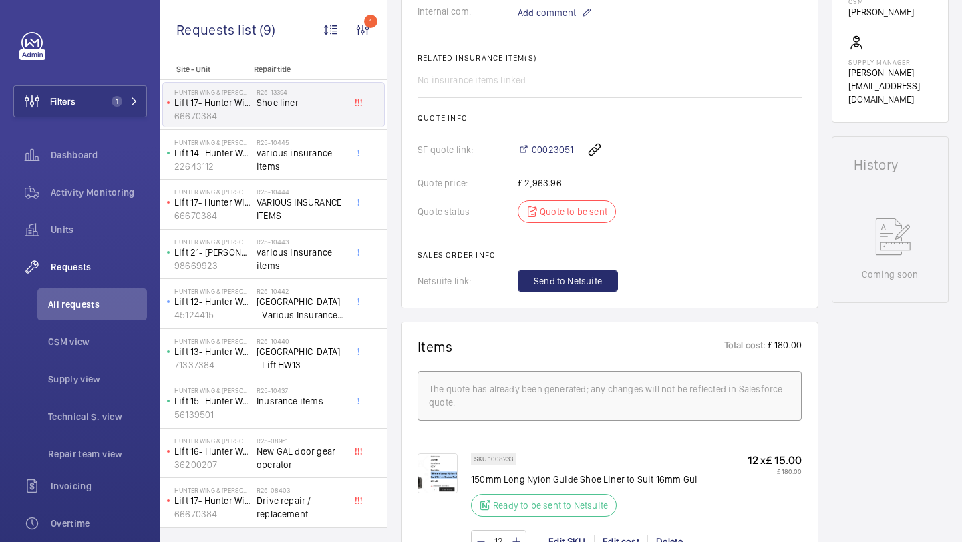
scroll to position [284, 0]
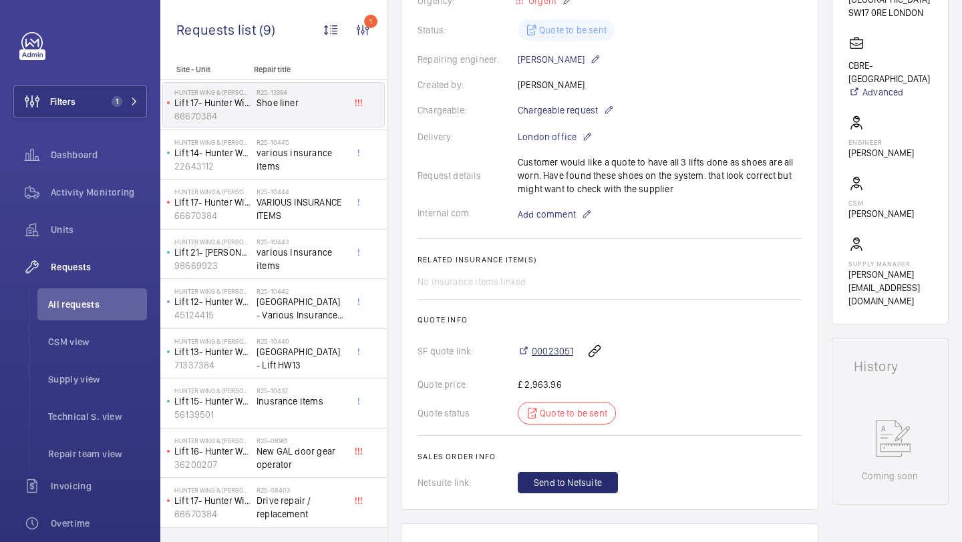
click at [554, 353] on span "00023051" at bounding box center [552, 351] width 41 height 13
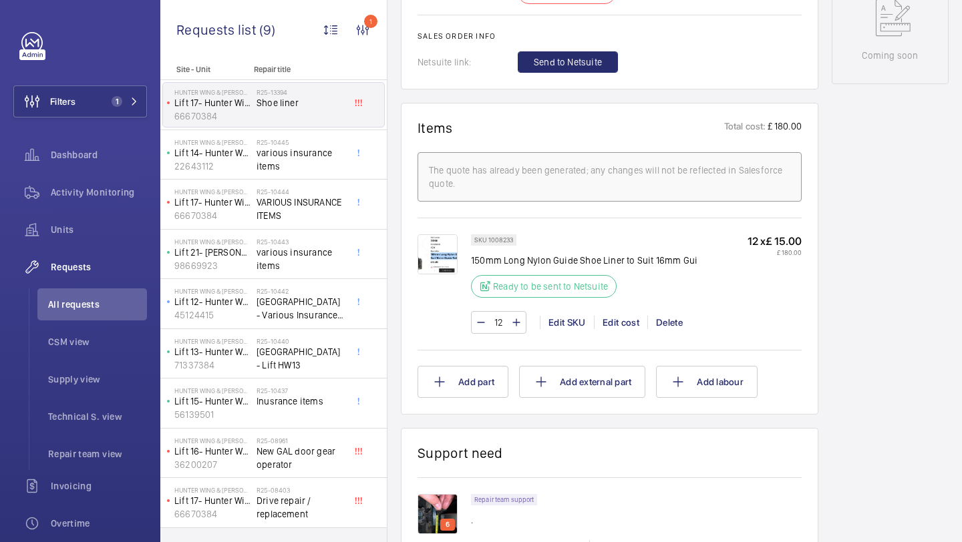
scroll to position [670, 0]
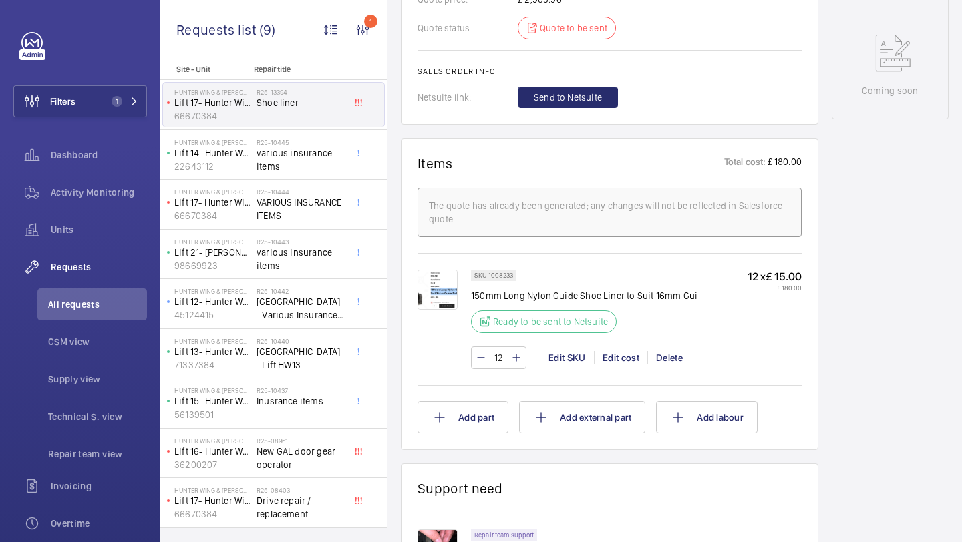
click at [435, 288] on img at bounding box center [437, 290] width 40 height 40
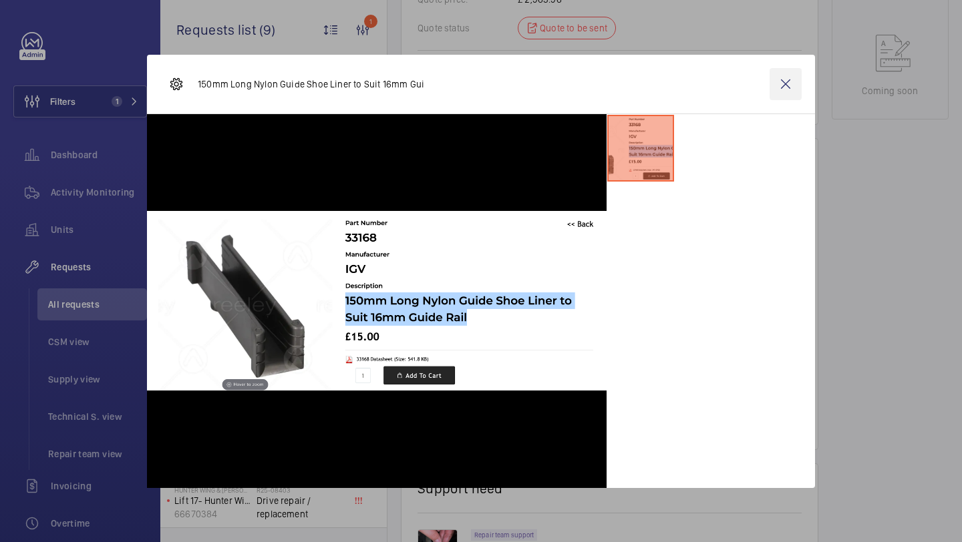
click at [790, 69] on wm-front-icon-button at bounding box center [785, 84] width 32 height 32
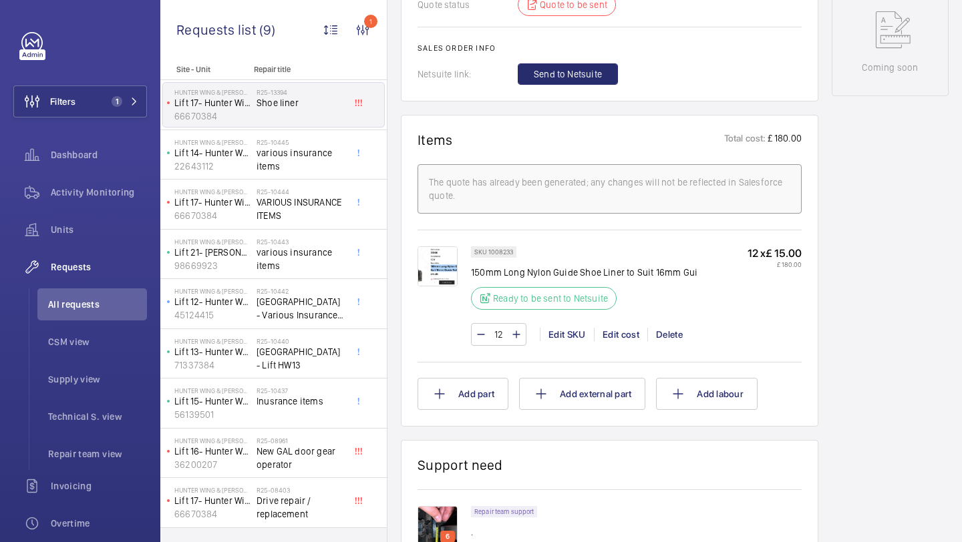
scroll to position [317, 0]
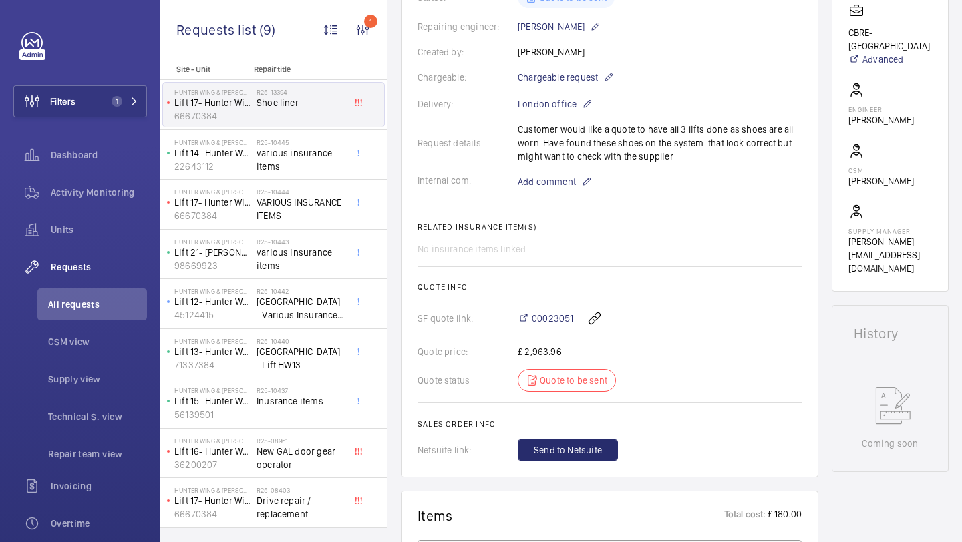
click at [656, 138] on div "Request details Customer would like a quote to have all 3 lifts done as shoes a…" at bounding box center [609, 143] width 384 height 40
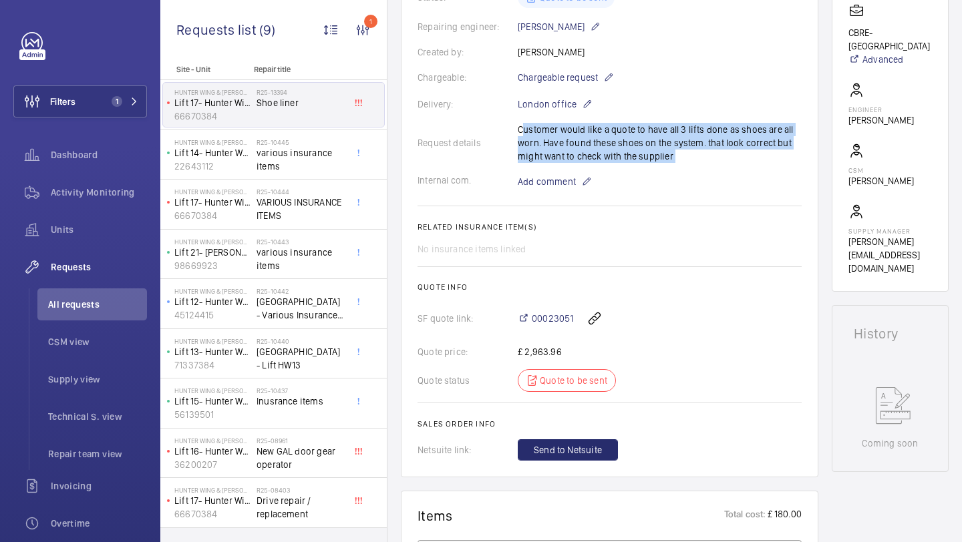
click at [656, 138] on div "Request details Customer would like a quote to have all 3 lifts done as shoes a…" at bounding box center [609, 143] width 384 height 40
click at [684, 138] on div "Request details Customer would like a quote to have all 3 lifts done as shoes a…" at bounding box center [609, 143] width 384 height 40
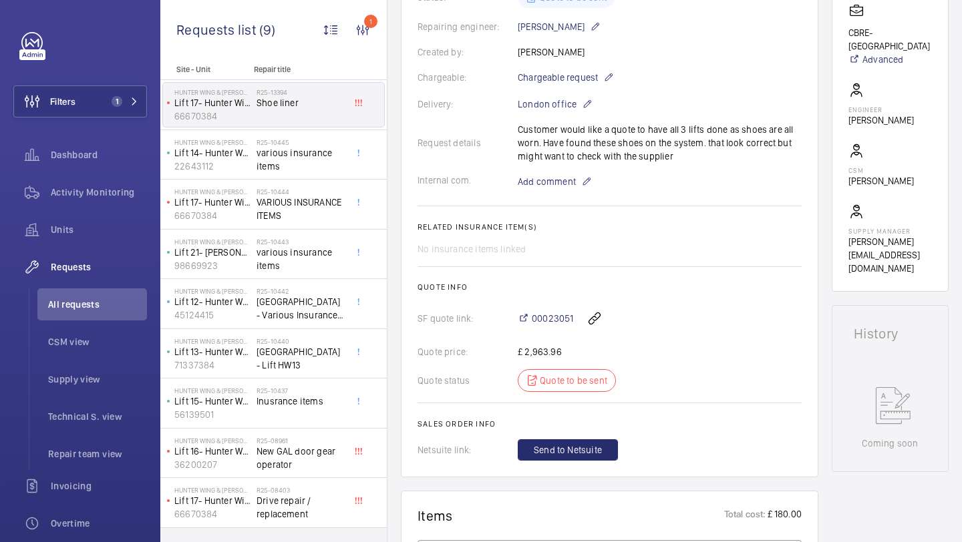
scroll to position [314, 0]
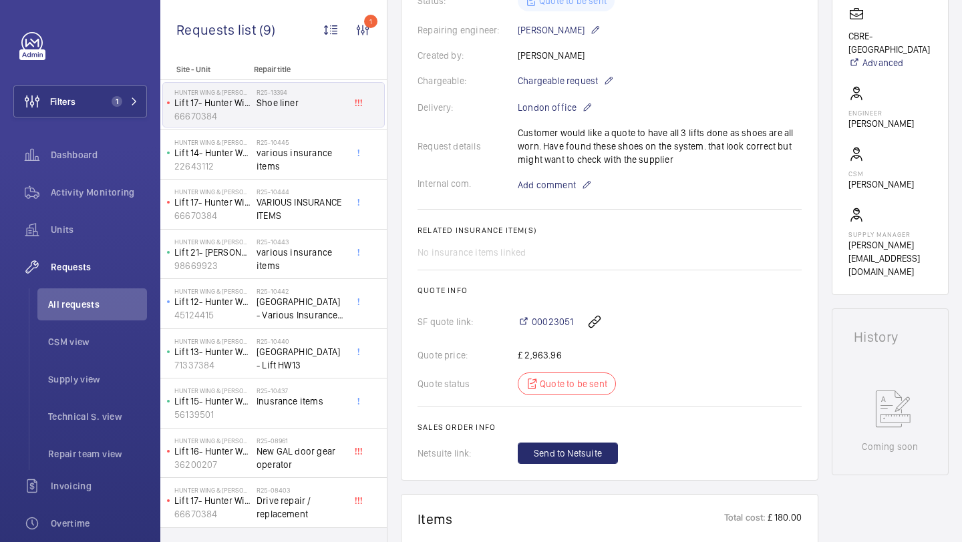
click at [591, 149] on div "Request details Customer would like a quote to have all 3 lifts done as shoes a…" at bounding box center [609, 146] width 384 height 40
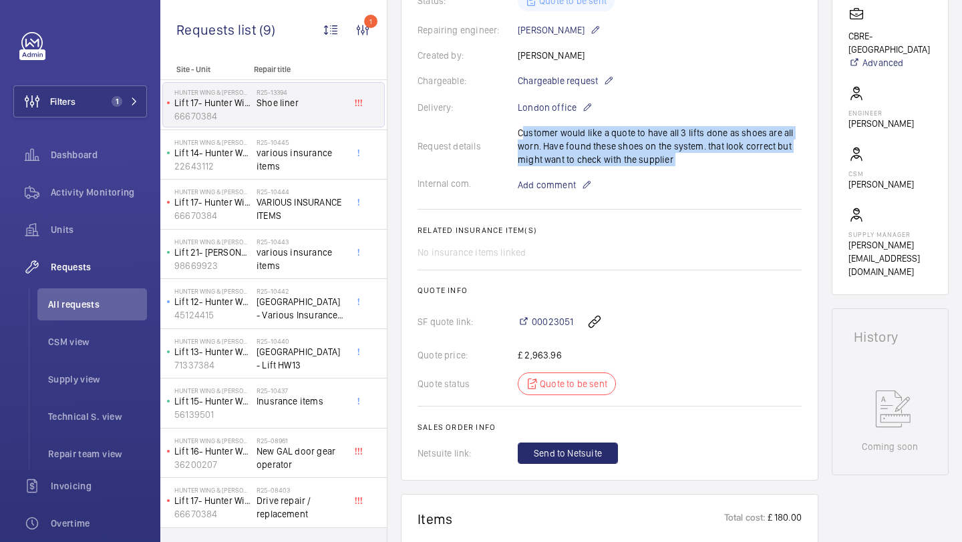
click at [591, 149] on div "Request details Customer would like a quote to have all 3 lifts done as shoes a…" at bounding box center [609, 146] width 384 height 40
click at [614, 161] on div "Request details Customer would like a quote to have all 3 lifts done as shoes a…" at bounding box center [609, 146] width 384 height 40
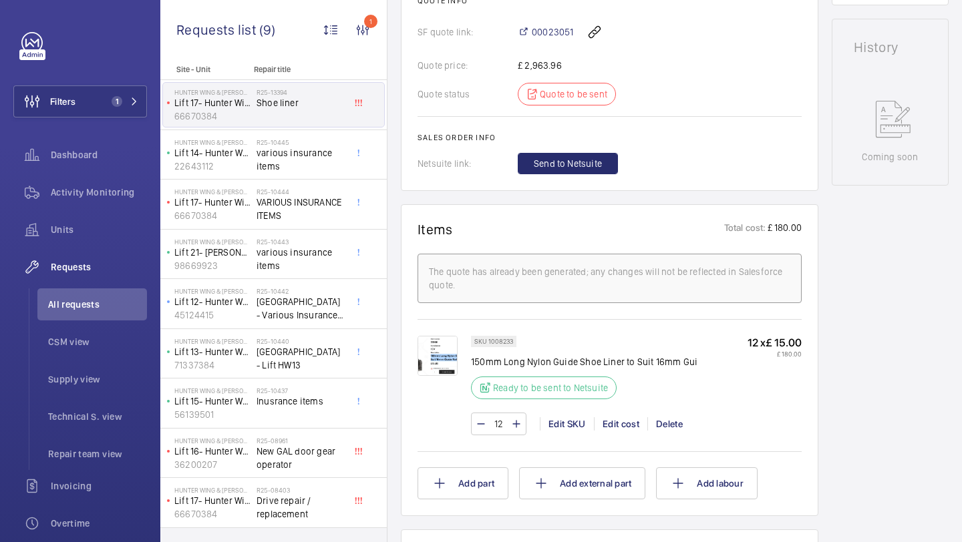
scroll to position [737, 0]
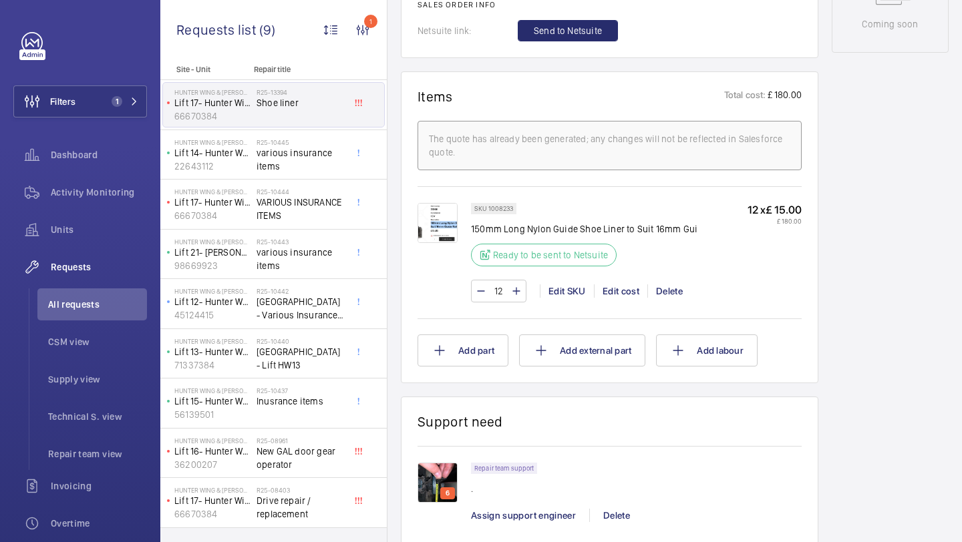
click at [453, 219] on img at bounding box center [437, 223] width 40 height 40
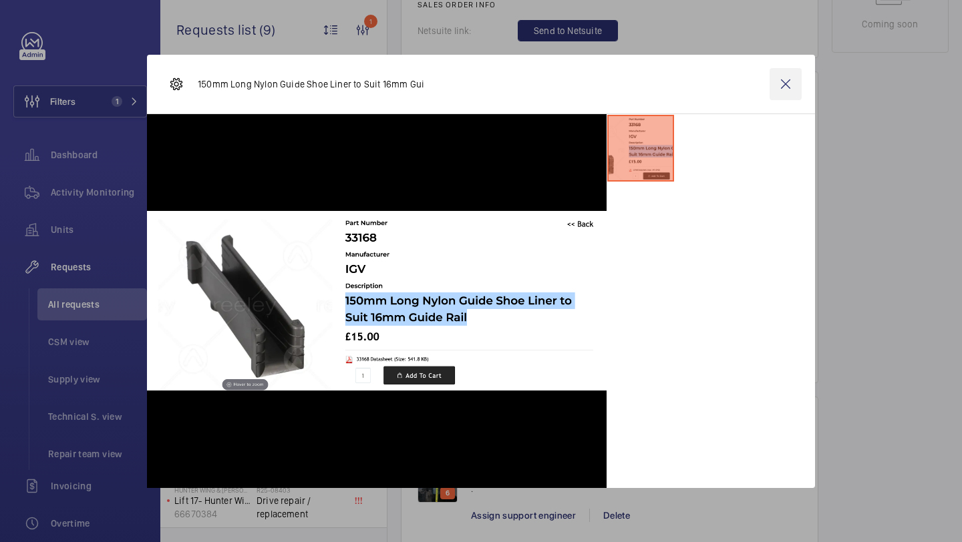
click at [786, 79] on wm-front-icon-button at bounding box center [785, 84] width 32 height 32
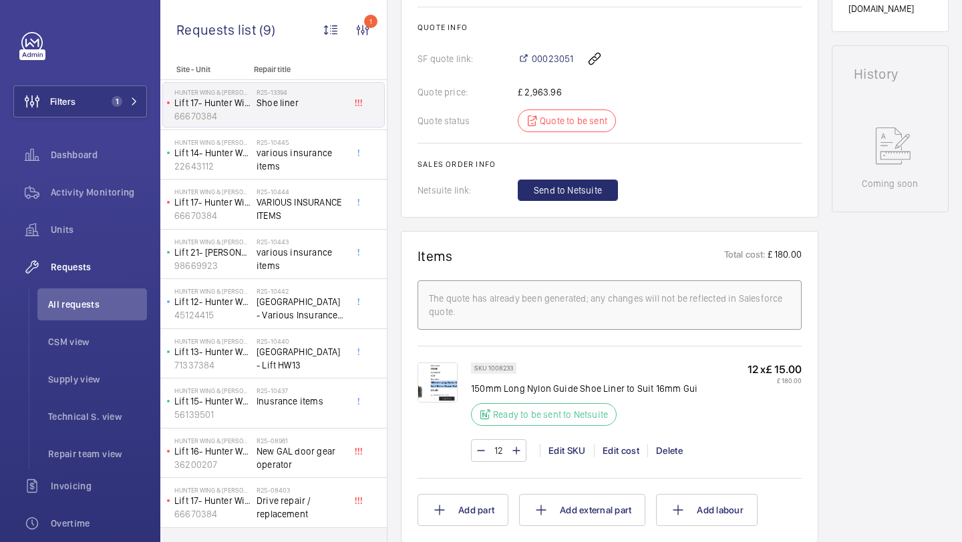
scroll to position [943, 0]
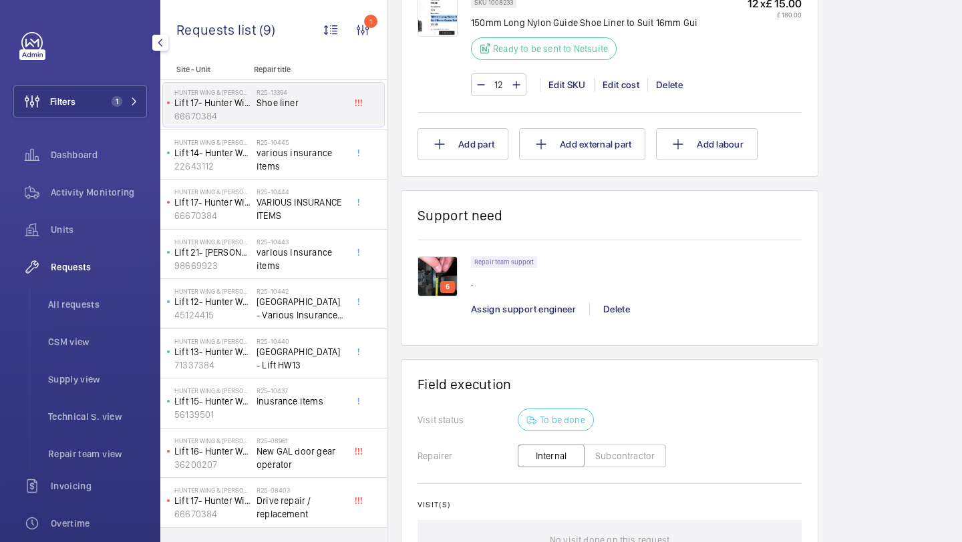
click at [138, 77] on div "Filters 1 Dashboard Activity Monitoring Units Requests All requests CSM view Su…" at bounding box center [80, 363] width 134 height 662
click at [111, 112] on button "Filters 1" at bounding box center [80, 101] width 134 height 32
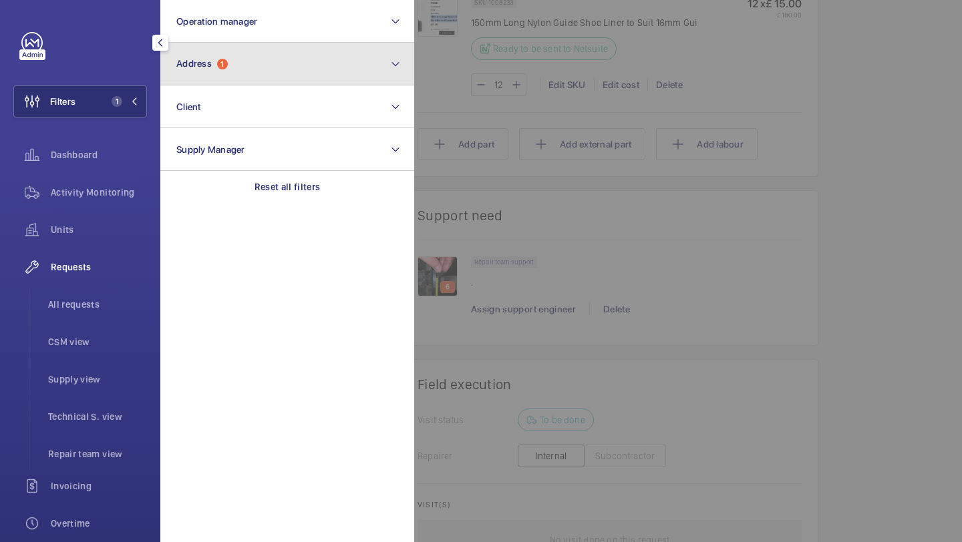
click at [220, 64] on span "1" at bounding box center [222, 64] width 11 height 11
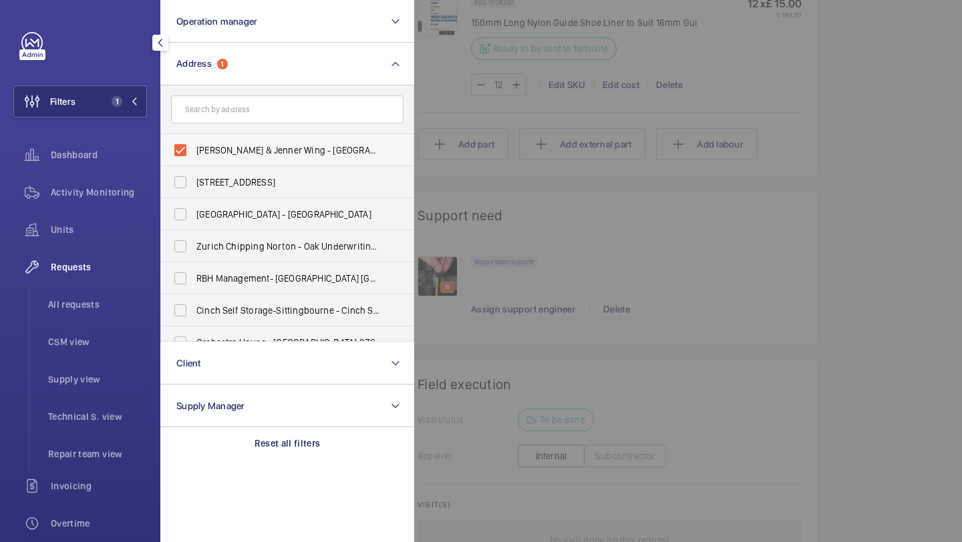
click at [205, 150] on span "[PERSON_NAME] & Jenner Wing - [GEOGRAPHIC_DATA]" at bounding box center [288, 150] width 184 height 13
click at [194, 150] on input "[PERSON_NAME] & Jenner Wing - [GEOGRAPHIC_DATA]" at bounding box center [180, 150] width 27 height 27
checkbox input "false"
click at [239, 105] on input "text" at bounding box center [287, 109] width 232 height 28
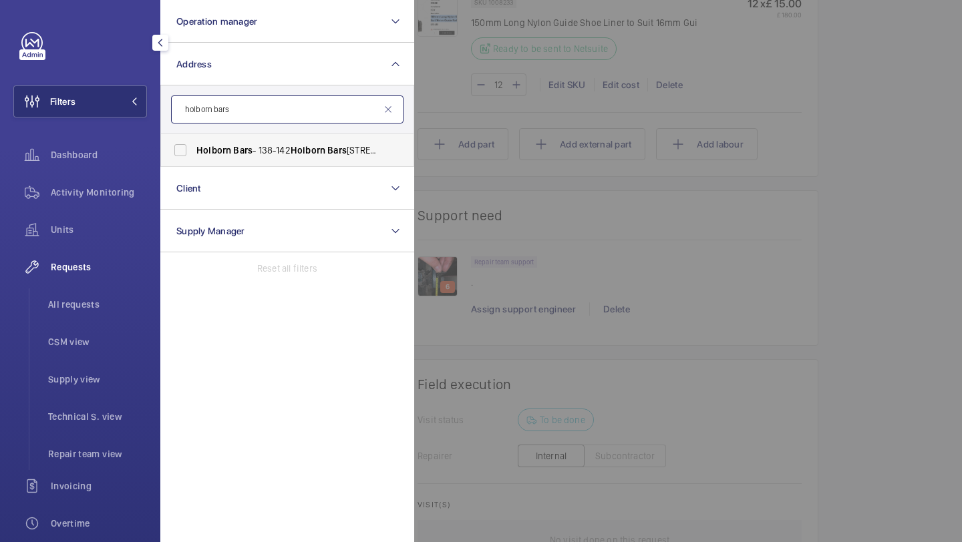
type input "holborn bars"
click at [222, 146] on span "Holborn" at bounding box center [213, 150] width 35 height 11
click at [194, 146] on input "Holborn Bars - [STREET_ADDRESS][DATE]" at bounding box center [180, 150] width 27 height 27
checkbox input "true"
click at [456, 118] on div at bounding box center [895, 271] width 962 height 542
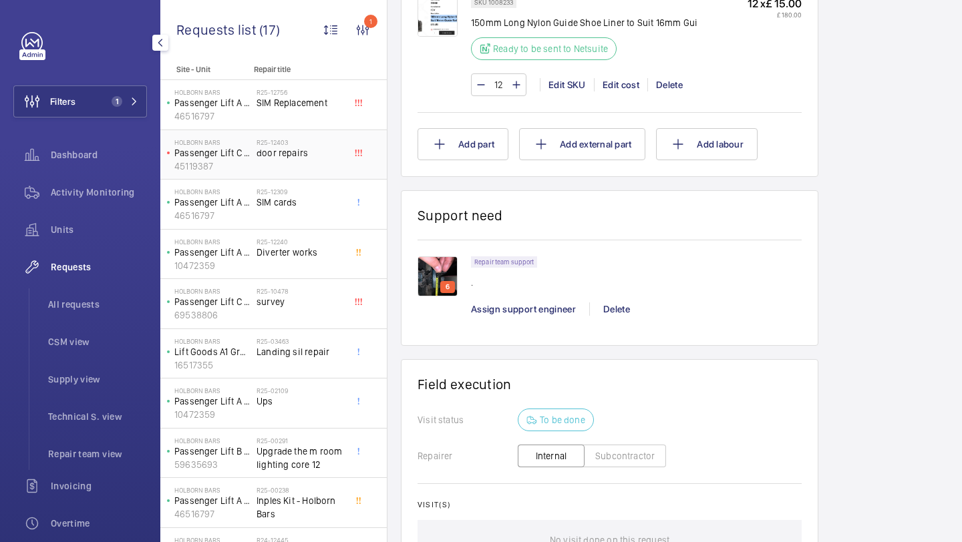
click at [300, 164] on div "R25-12403 door repairs" at bounding box center [300, 157] width 88 height 39
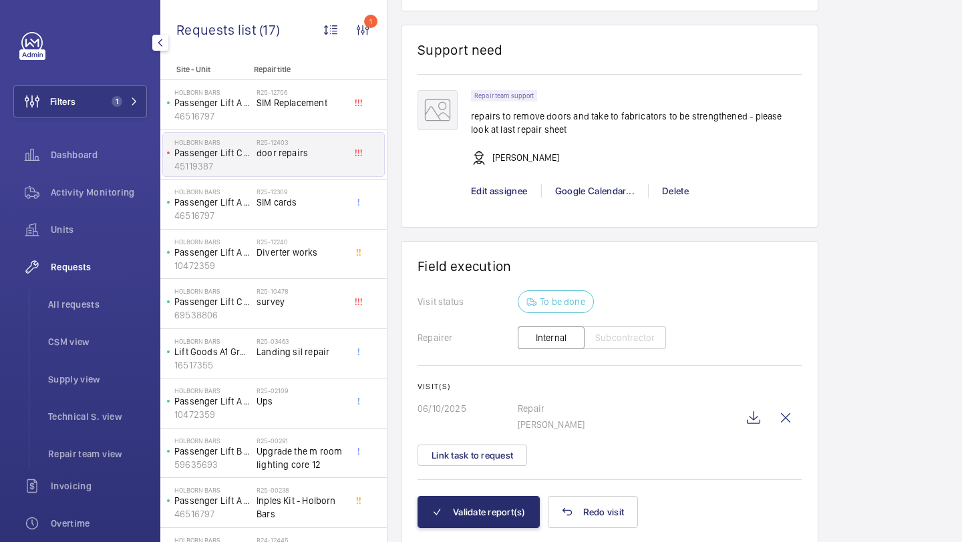
scroll to position [904, 0]
click at [753, 424] on wm-front-icon-button at bounding box center [753, 419] width 32 height 32
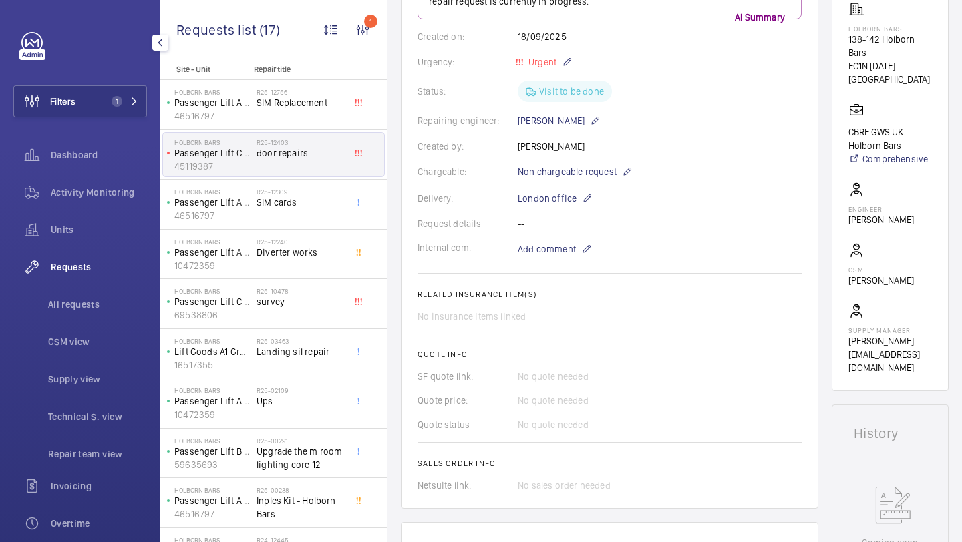
scroll to position [218, 0]
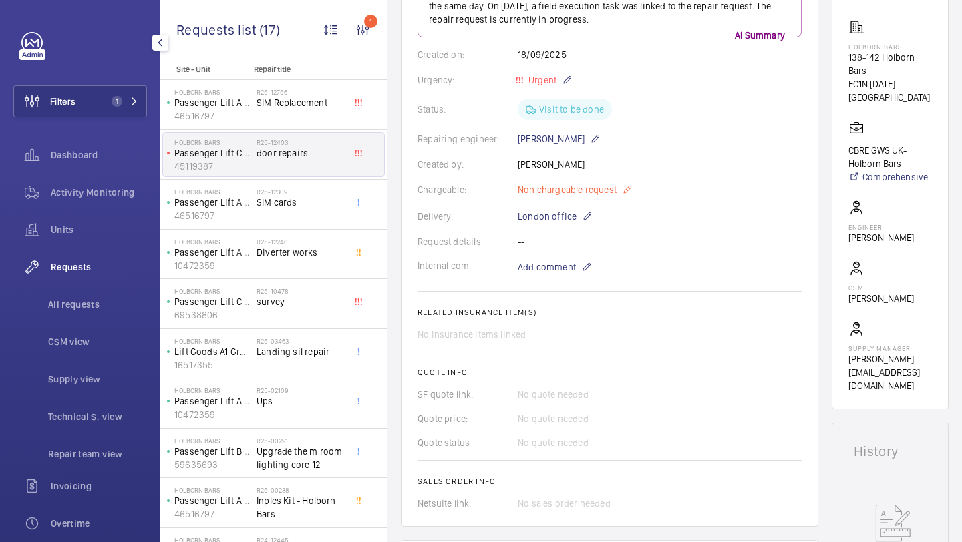
click at [582, 186] on span "Non chargeable request" at bounding box center [567, 189] width 99 height 13
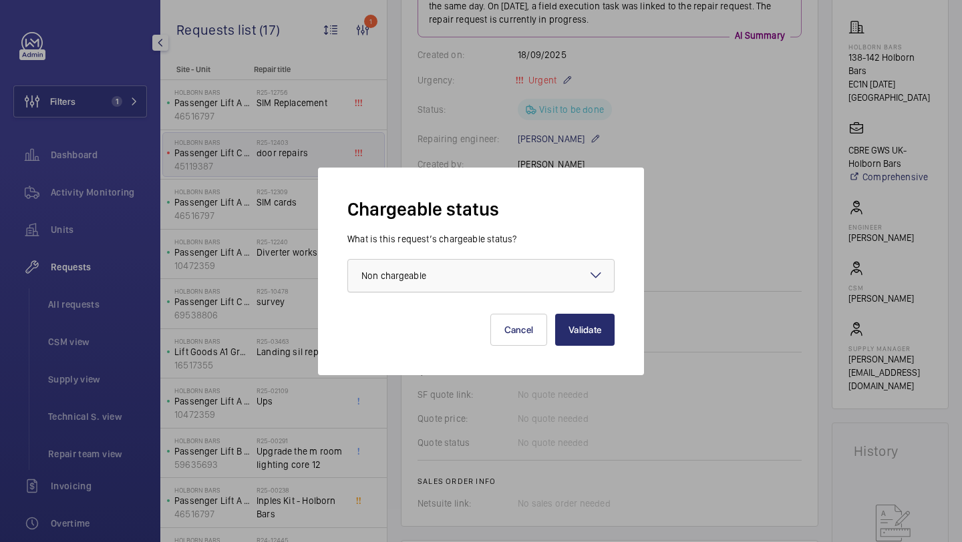
click at [538, 271] on div at bounding box center [481, 276] width 266 height 32
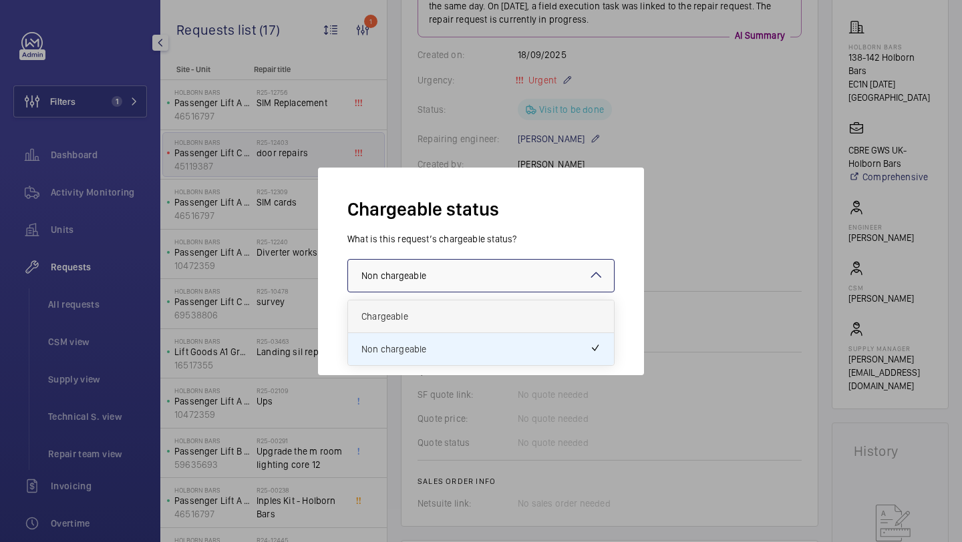
click at [506, 311] on span "Chargeable" at bounding box center [480, 316] width 239 height 13
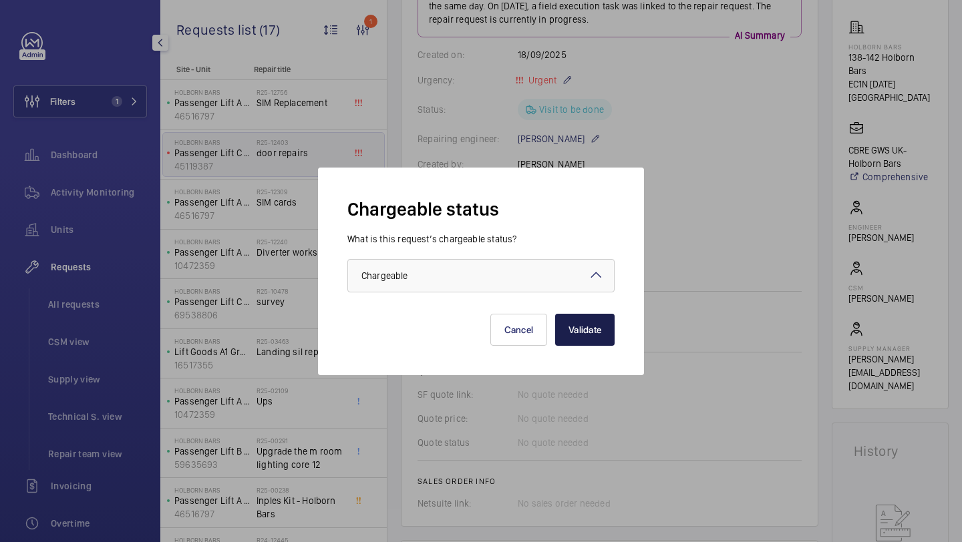
click at [582, 331] on button "Validate" at bounding box center [584, 330] width 59 height 32
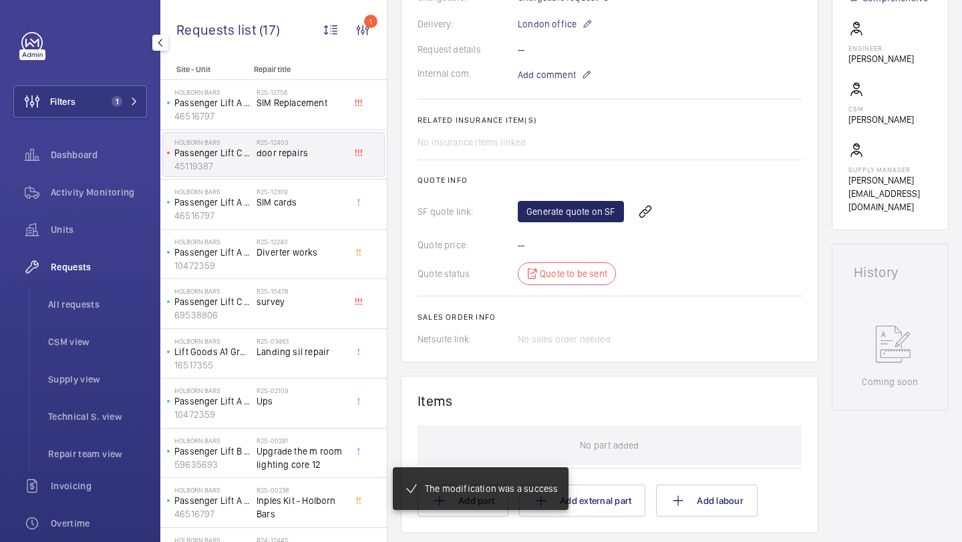
scroll to position [411, 0]
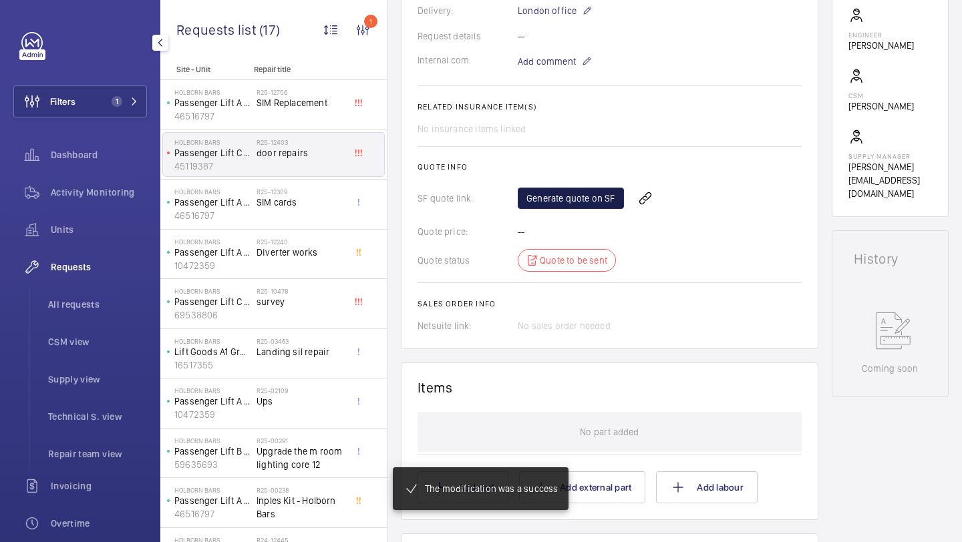
click at [583, 202] on link "Generate quote on SF" at bounding box center [571, 198] width 106 height 21
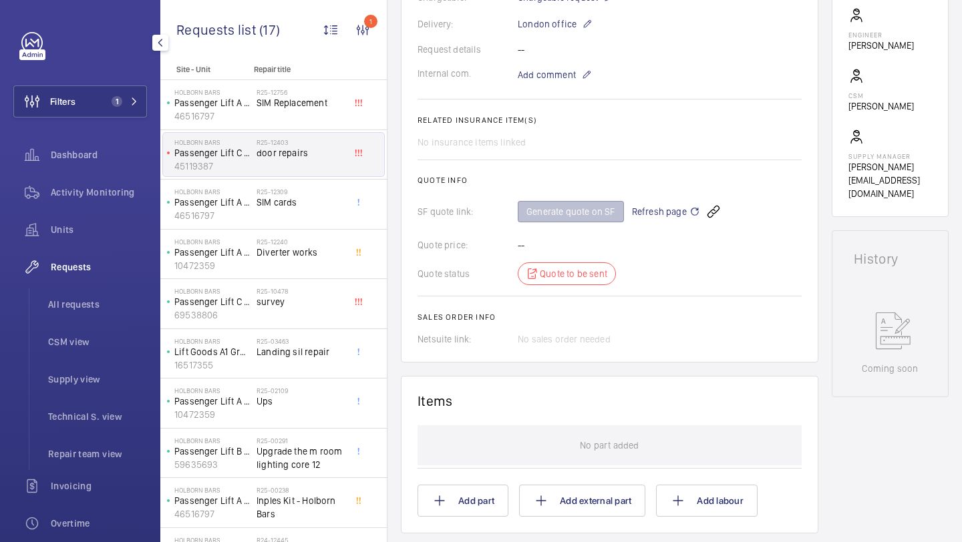
scroll to position [424, 0]
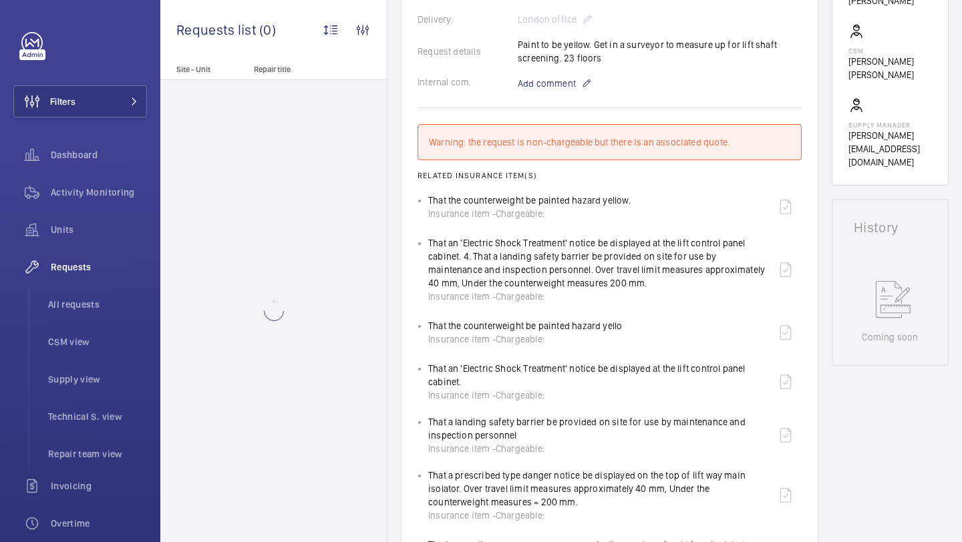
scroll to position [453, 0]
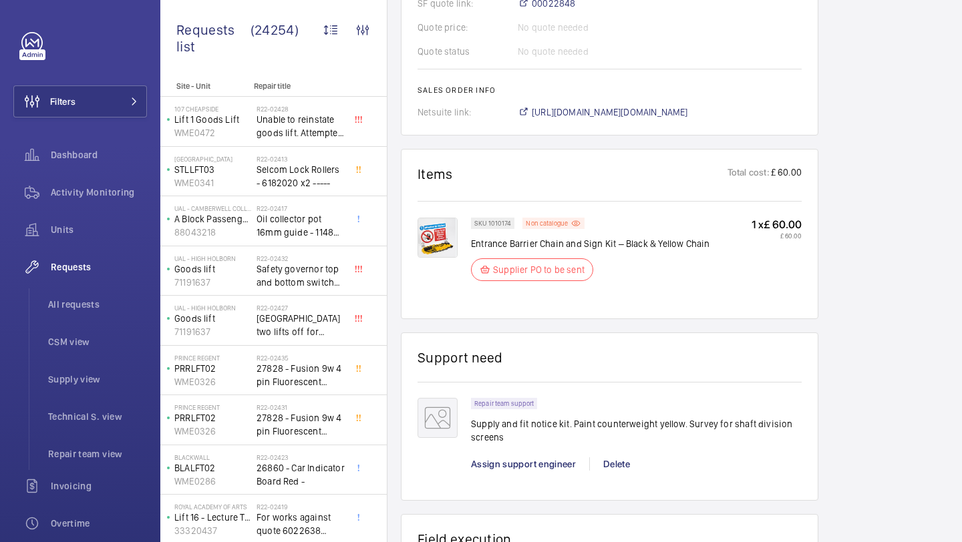
scroll to position [1189, 0]
click at [446, 238] on img at bounding box center [437, 238] width 40 height 40
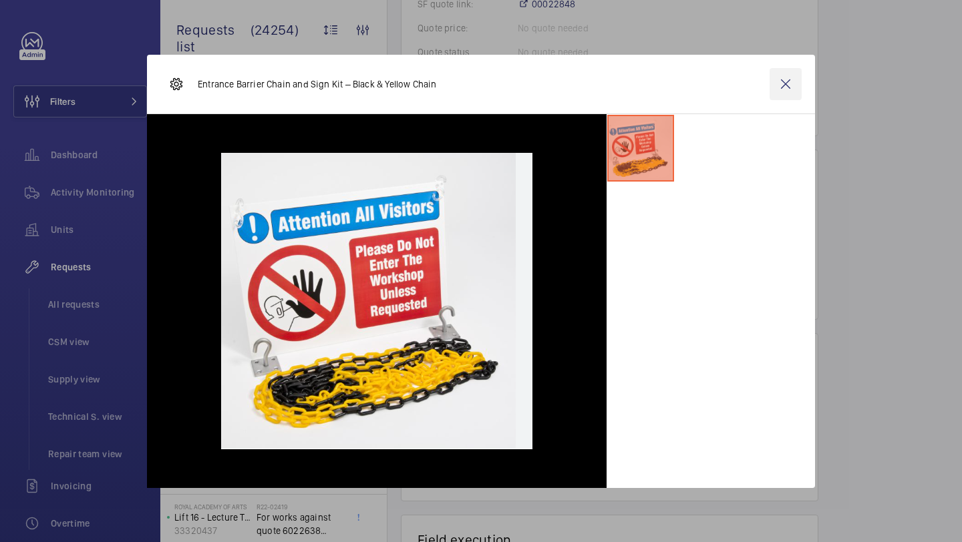
click at [792, 79] on wm-front-icon-button at bounding box center [785, 84] width 32 height 32
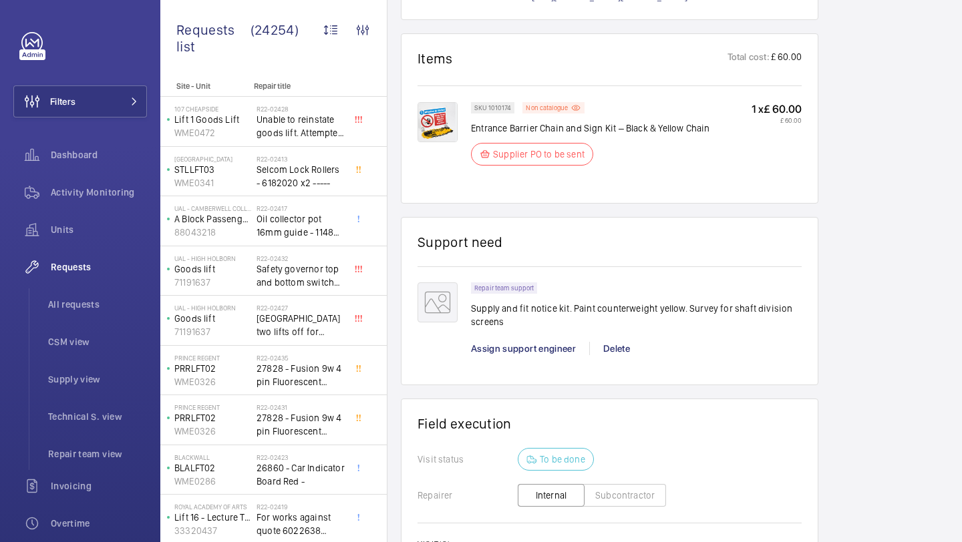
scroll to position [1201, 0]
